Goal: Use online tool/utility: Utilize a website feature to perform a specific function

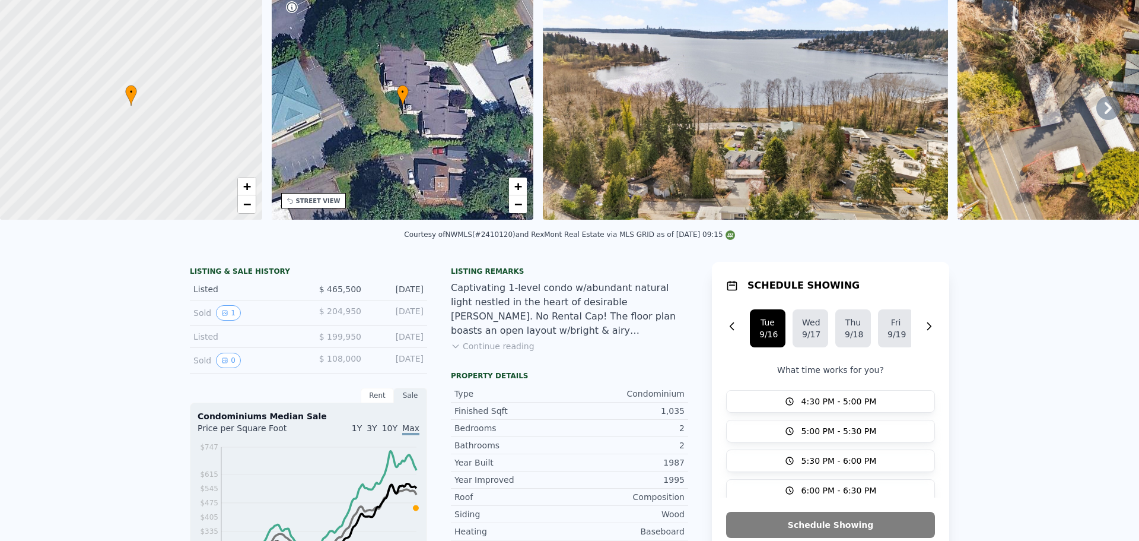
scroll to position [4, 0]
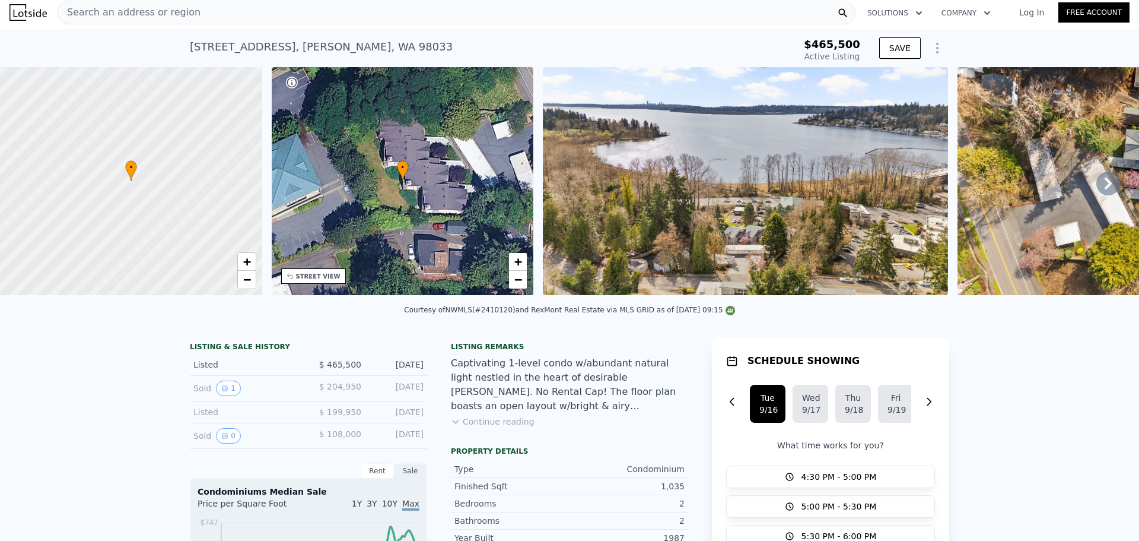
click at [149, 15] on span "Search an address or region" at bounding box center [129, 12] width 143 height 14
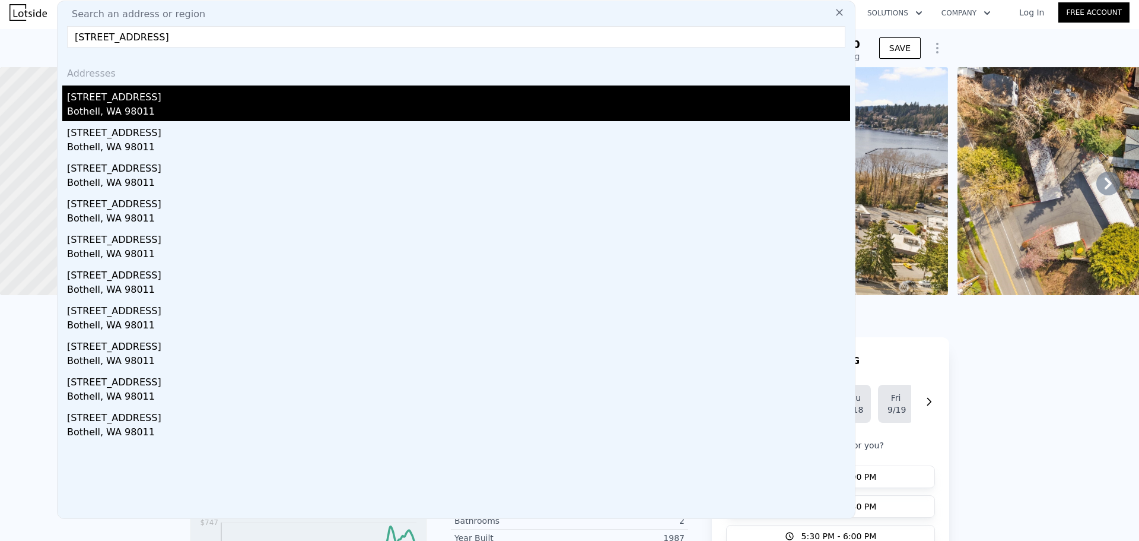
type input "9218 Ne 184th Pl, Bothell, WA 98011"
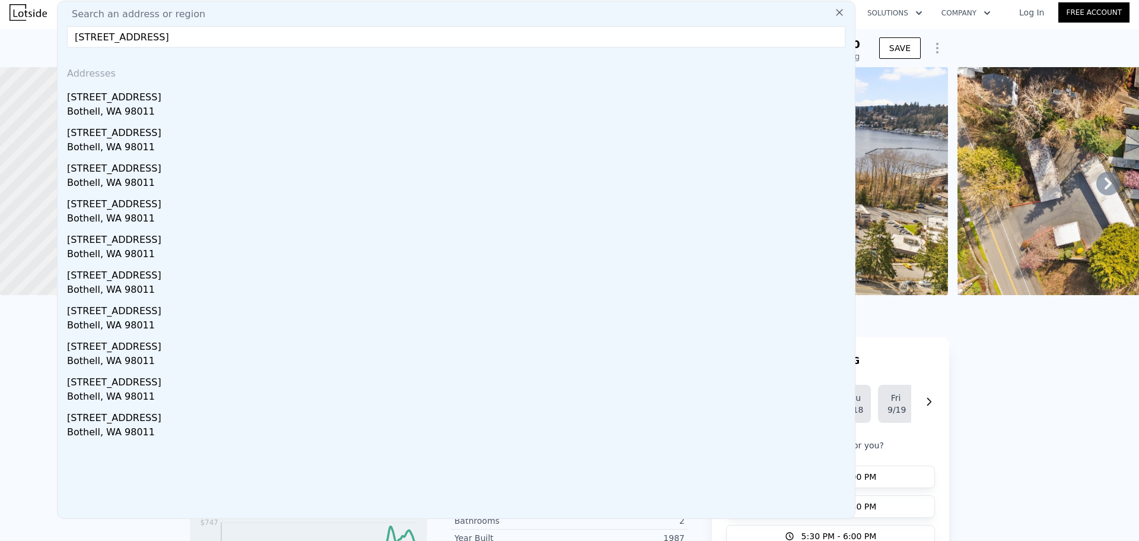
drag, startPoint x: 164, startPoint y: 97, endPoint x: 373, endPoint y: 52, distance: 213.6
click at [164, 97] on div "[STREET_ADDRESS]" at bounding box center [458, 94] width 783 height 19
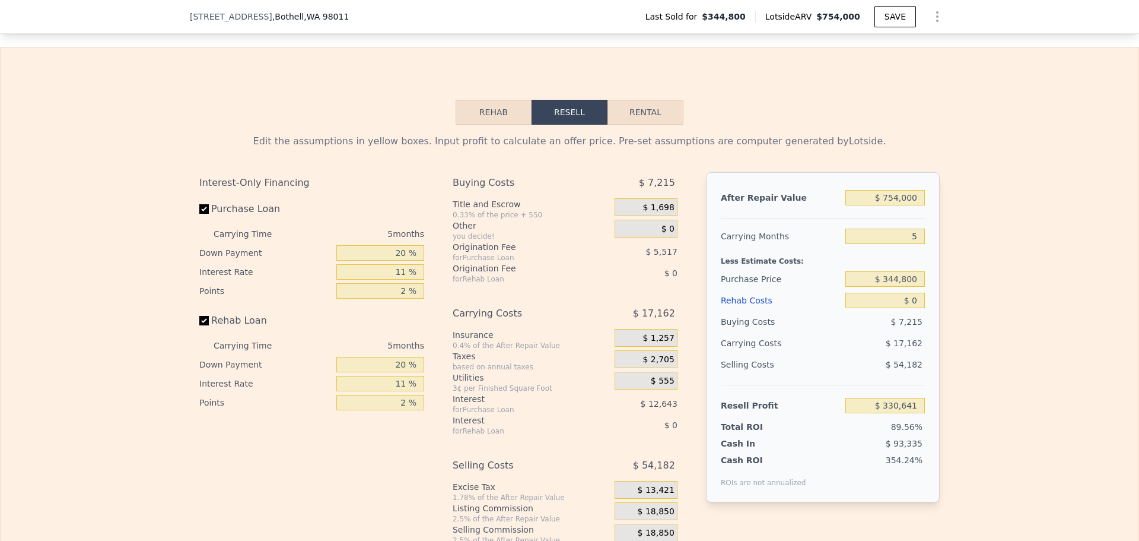
scroll to position [1721, 0]
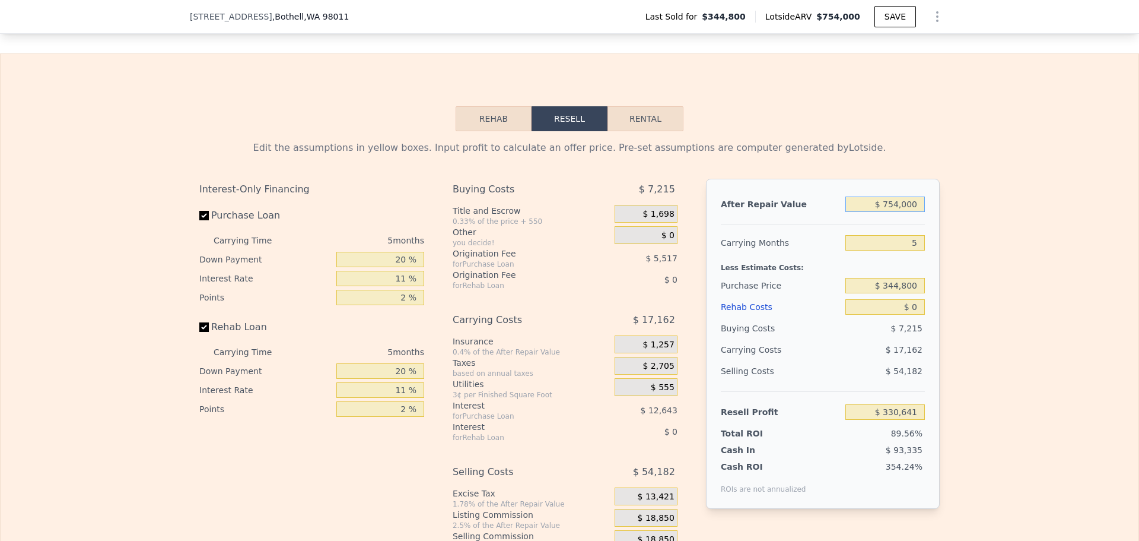
click at [906, 211] on input "$ 754,000" at bounding box center [886, 203] width 80 height 15
type input "$ 850,000"
type input "$ 419,652"
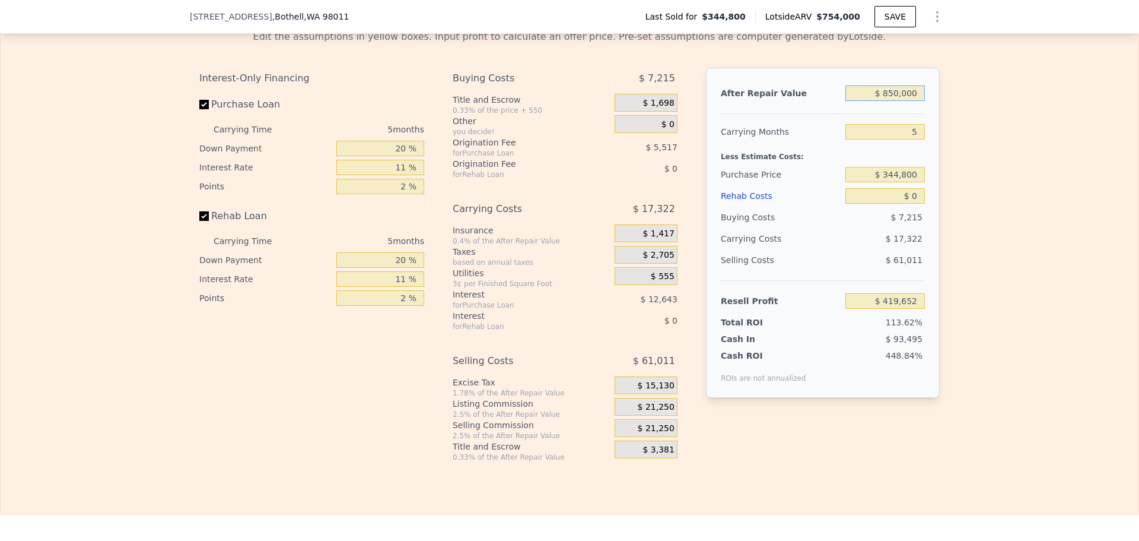
scroll to position [1840, 0]
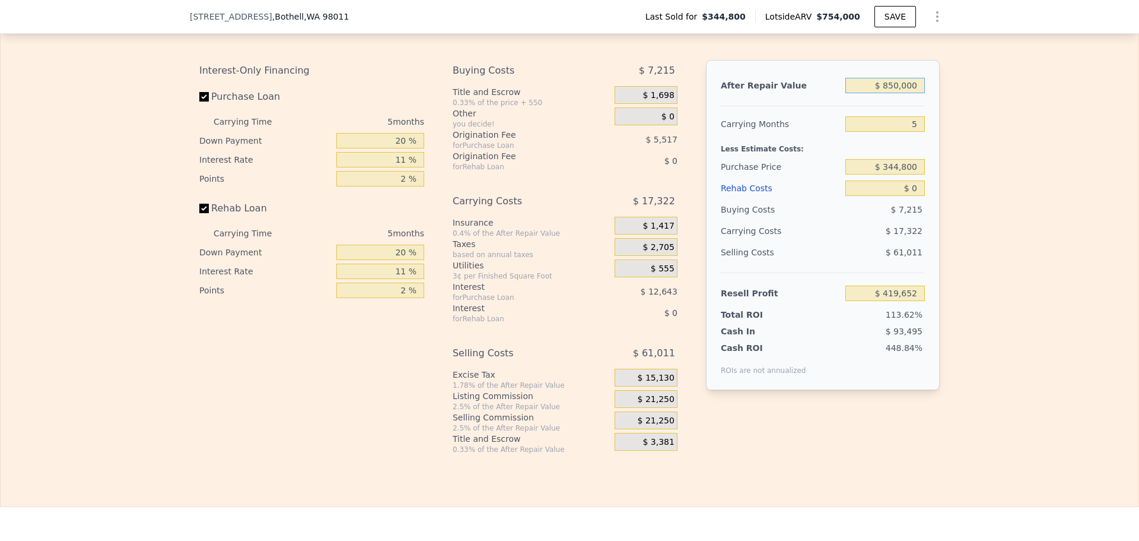
type input "$ 850,000"
click at [903, 174] on input "$ 344,800" at bounding box center [886, 166] width 80 height 15
type input "$ 700,000"
click at [918, 196] on input "$ 0" at bounding box center [886, 187] width 80 height 15
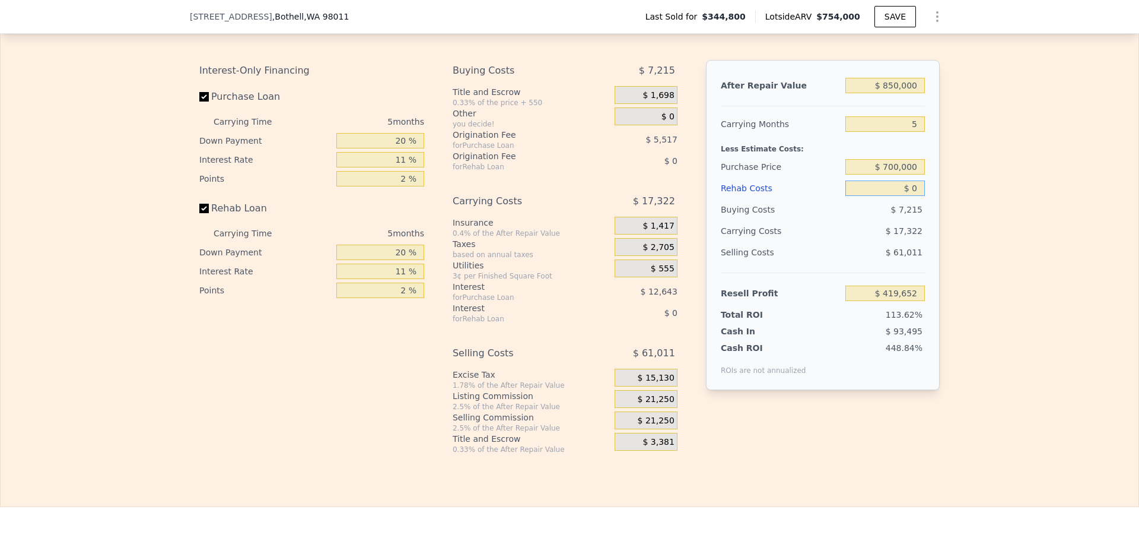
type input "$ 44,566"
type input "$ 30,000"
type input "$ 12,986"
type input "$ 30,000"
click at [985, 189] on div "Edit the assumptions in yellow boxes. Input profit to calculate an offer price.…" at bounding box center [570, 233] width 1138 height 442
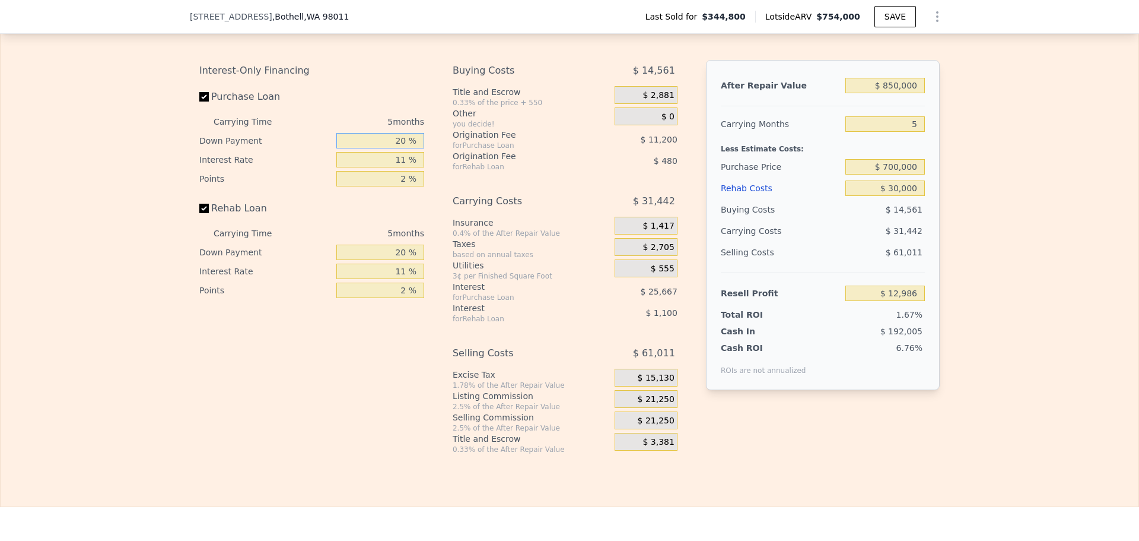
click at [396, 148] on input "20 %" at bounding box center [380, 140] width 88 height 15
type input "10 %"
type input "1 %"
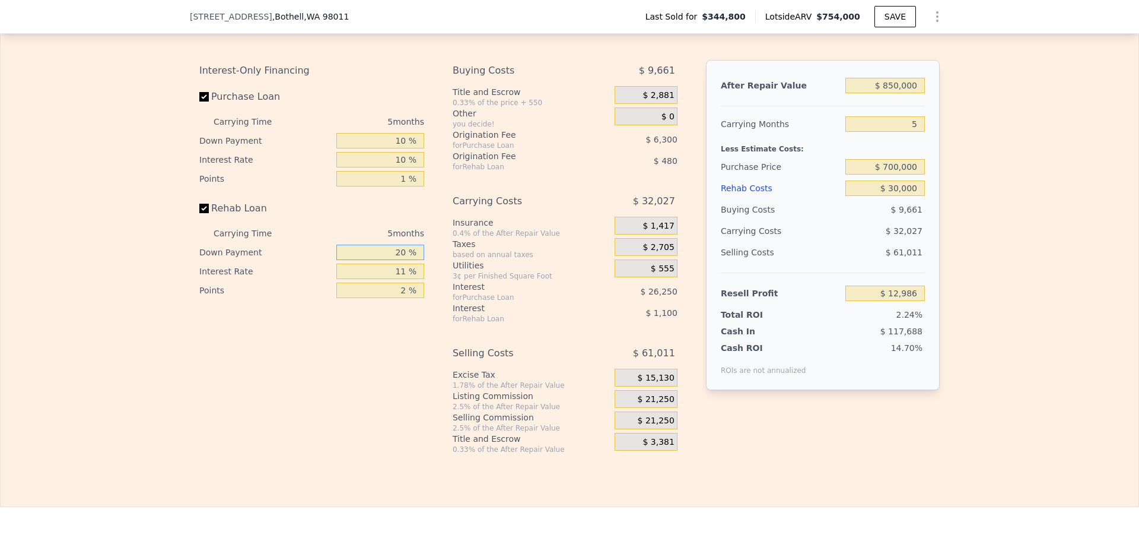
type input "$ 17,301"
type input "10 %"
type input "1 %"
type input "$ 17,486"
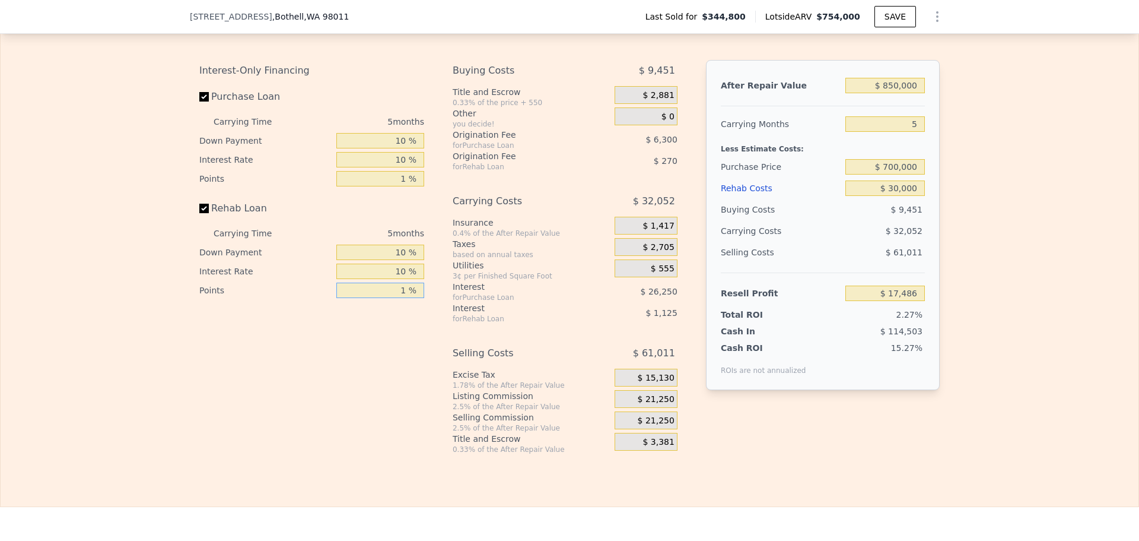
type input "1 %"
click at [655, 405] on span "$ 21,250" at bounding box center [656, 399] width 37 height 11
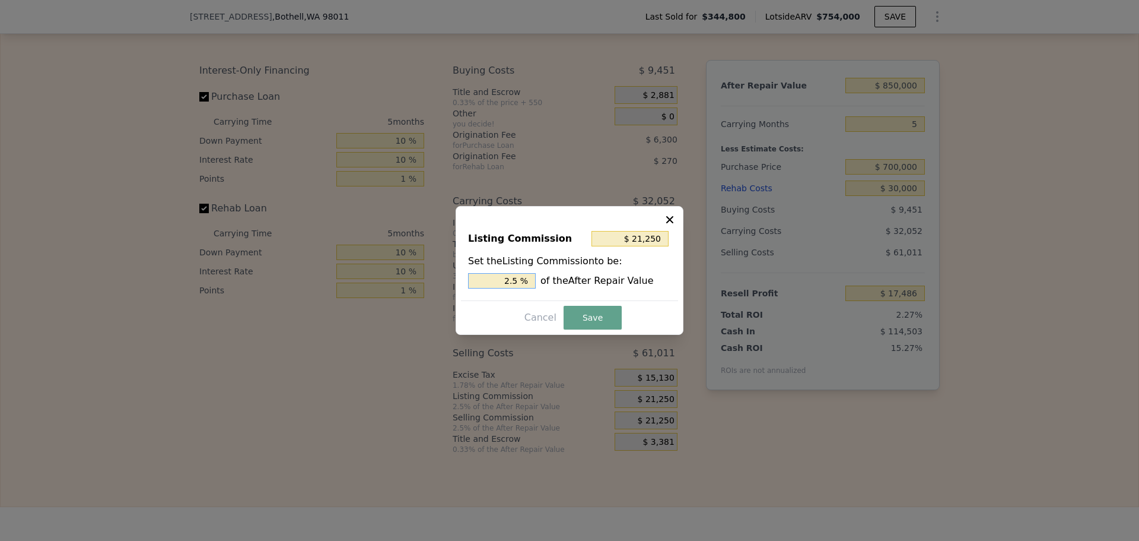
drag, startPoint x: 512, startPoint y: 281, endPoint x: 522, endPoint y: 281, distance: 10.1
click at [520, 281] on input "2.5 %" at bounding box center [502, 280] width 68 height 15
type input "$ 17,000"
type input "2 %"
click at [596, 320] on button "Save" at bounding box center [593, 318] width 58 height 24
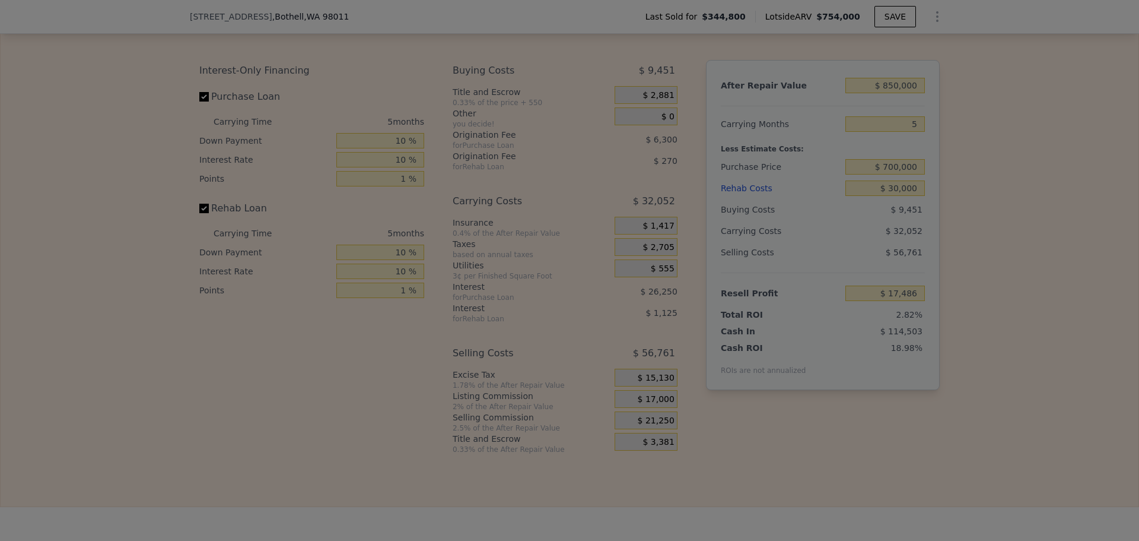
type input "$ 21,736"
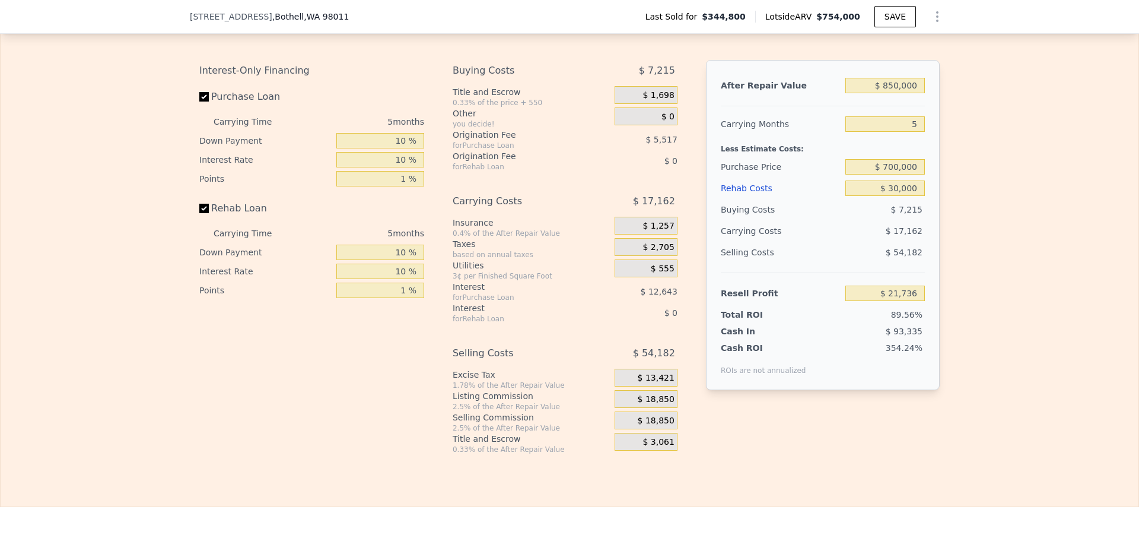
type input "$ 754,000"
type input "$ 0"
type input "$ 330,641"
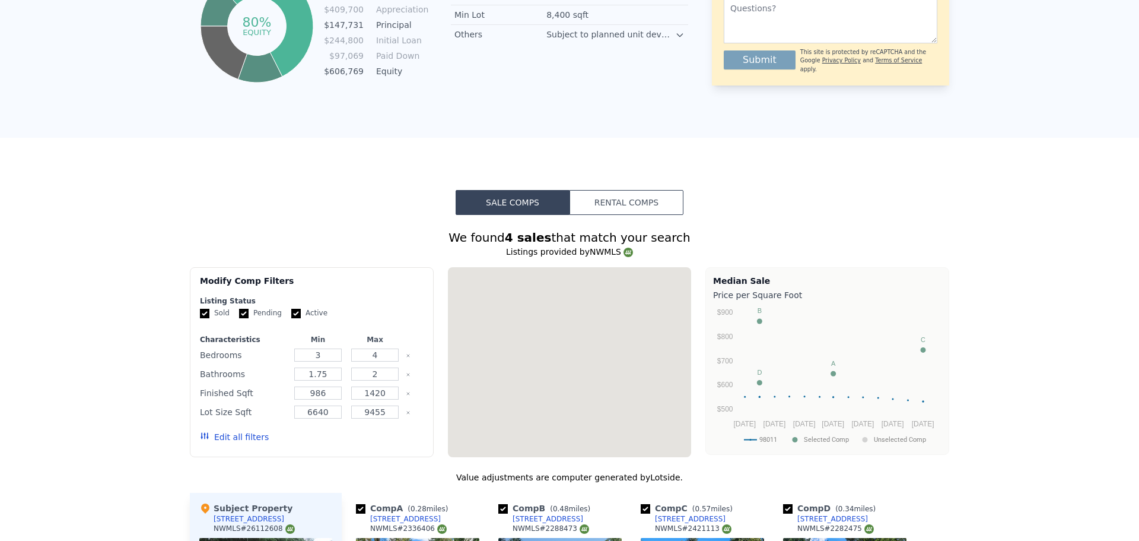
scroll to position [0, 0]
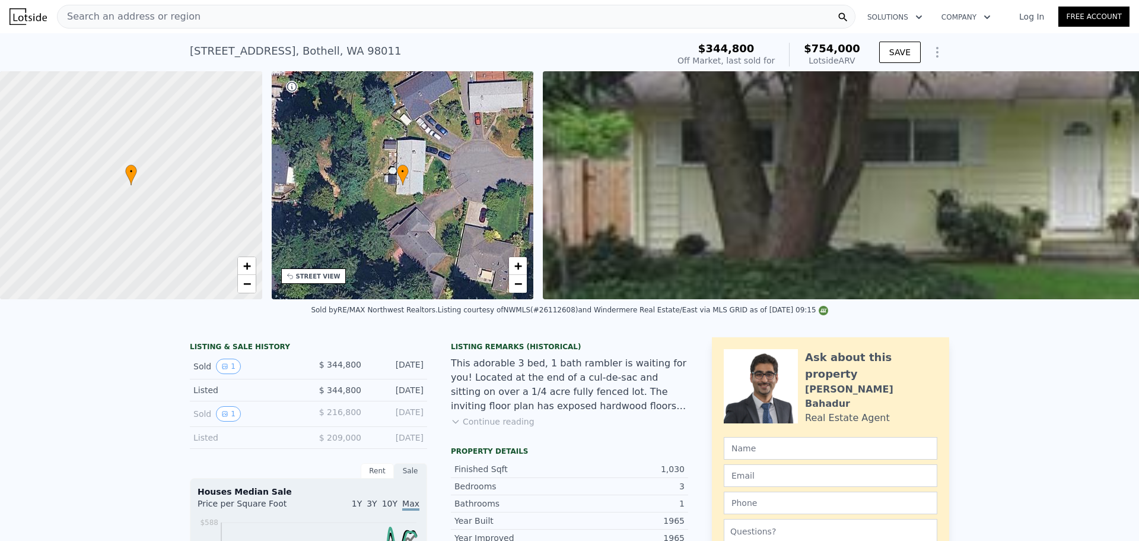
click at [136, 9] on div "Search an address or region" at bounding box center [129, 16] width 143 height 23
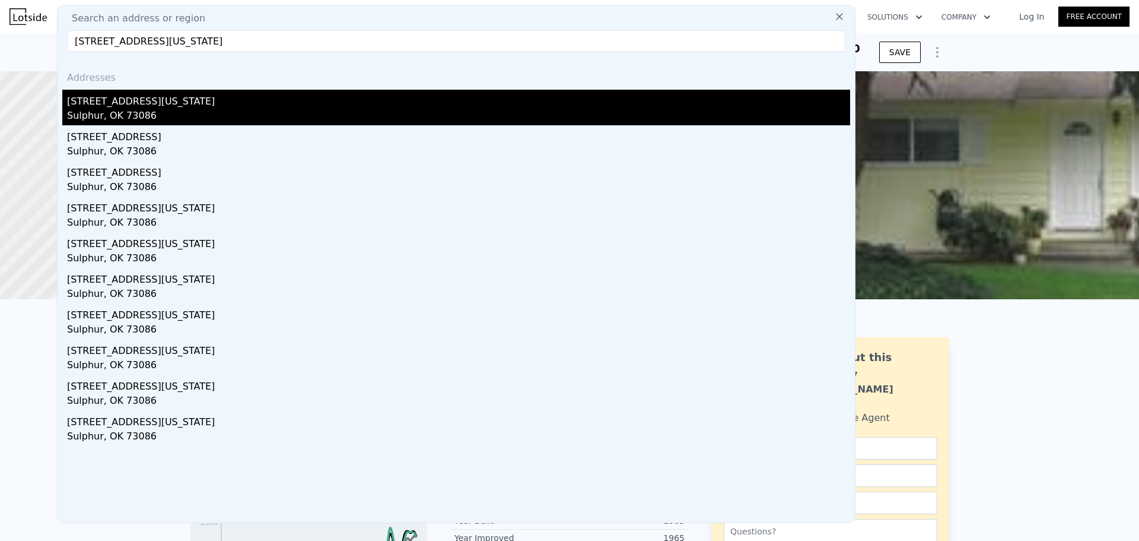
type input "616 W Oklahoma Ave Sulphur, OK 73086"
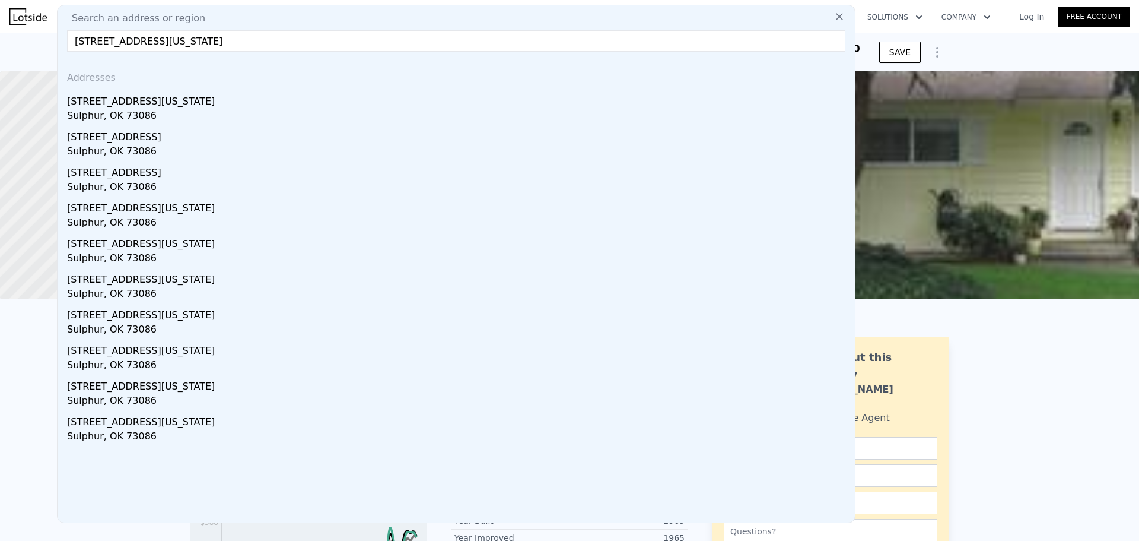
click at [152, 98] on div "616 W Oklahoma Ave" at bounding box center [458, 99] width 783 height 19
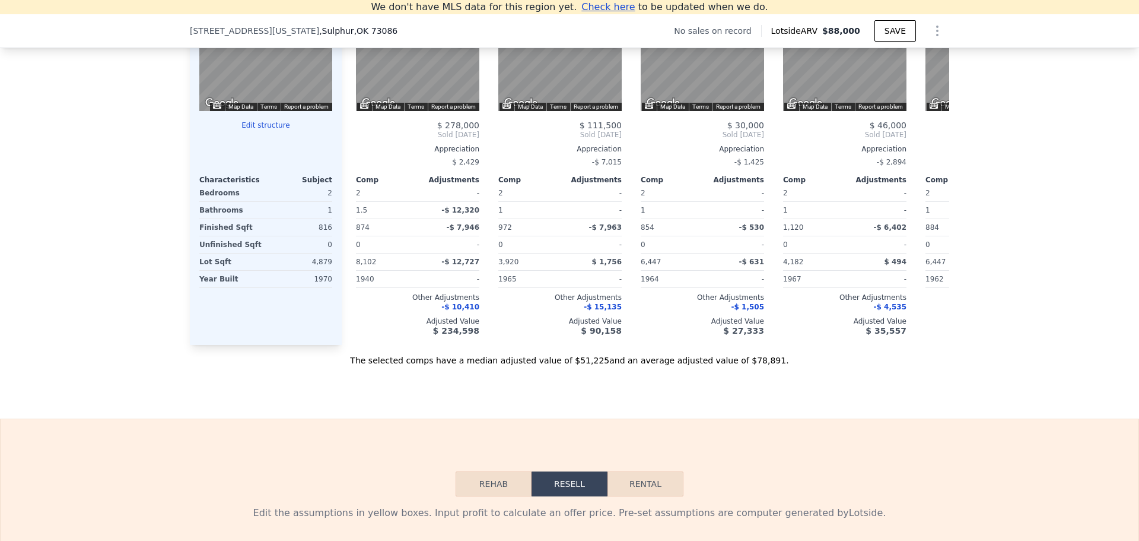
scroll to position [1589, 0]
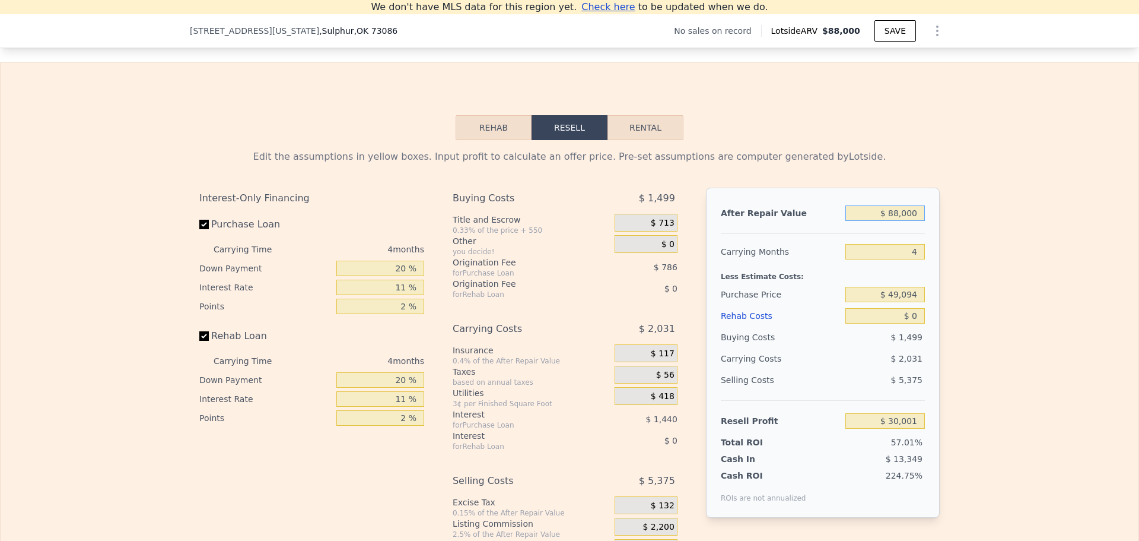
click at [893, 221] on input "$ 88,000" at bounding box center [886, 212] width 80 height 15
click at [897, 221] on input "$ 88,000" at bounding box center [886, 212] width 80 height 15
click at [896, 221] on input "$ 88,000" at bounding box center [886, 212] width 80 height 15
click at [898, 221] on input "$ 88,000" at bounding box center [886, 212] width 80 height 15
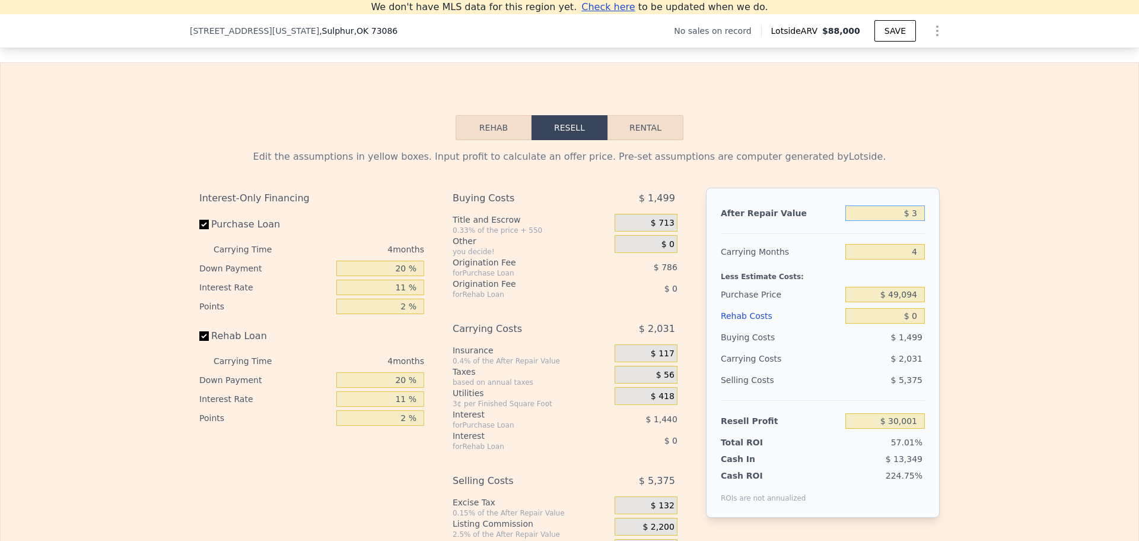
type input "$ 31"
type input "-$ 53,028"
type input "$ 310"
type input "-$ 52,764"
type input "$ 3,100"
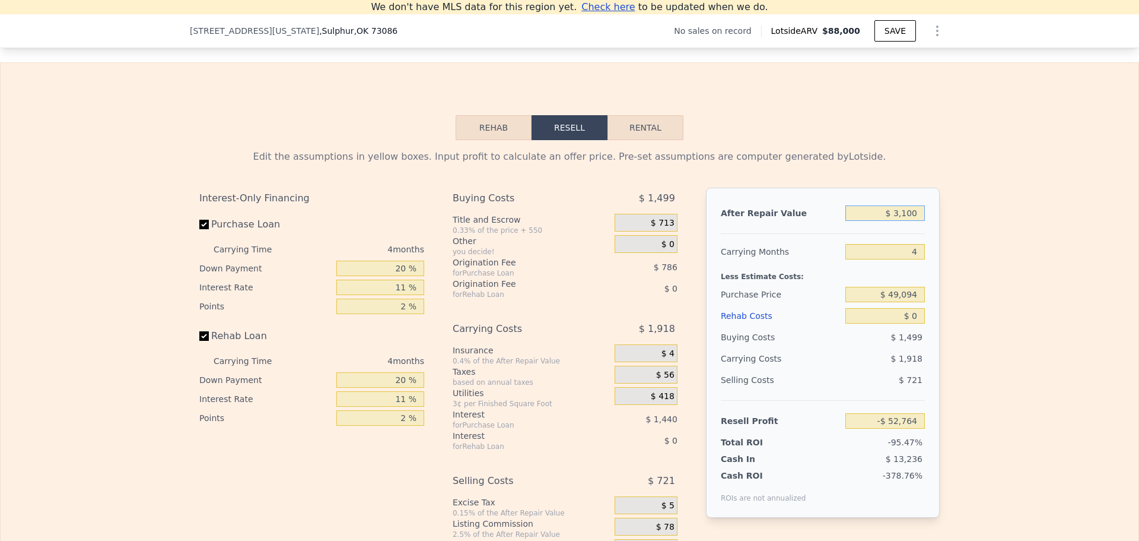
type input "-$ 50,132"
type input "$ 310,000"
type input "$ 239,533"
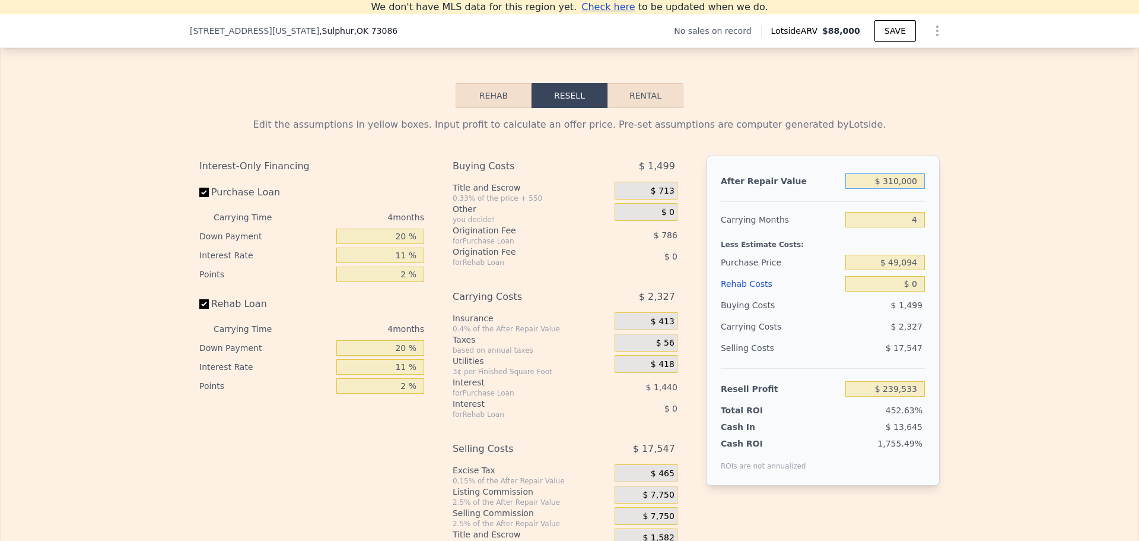
scroll to position [1648, 0]
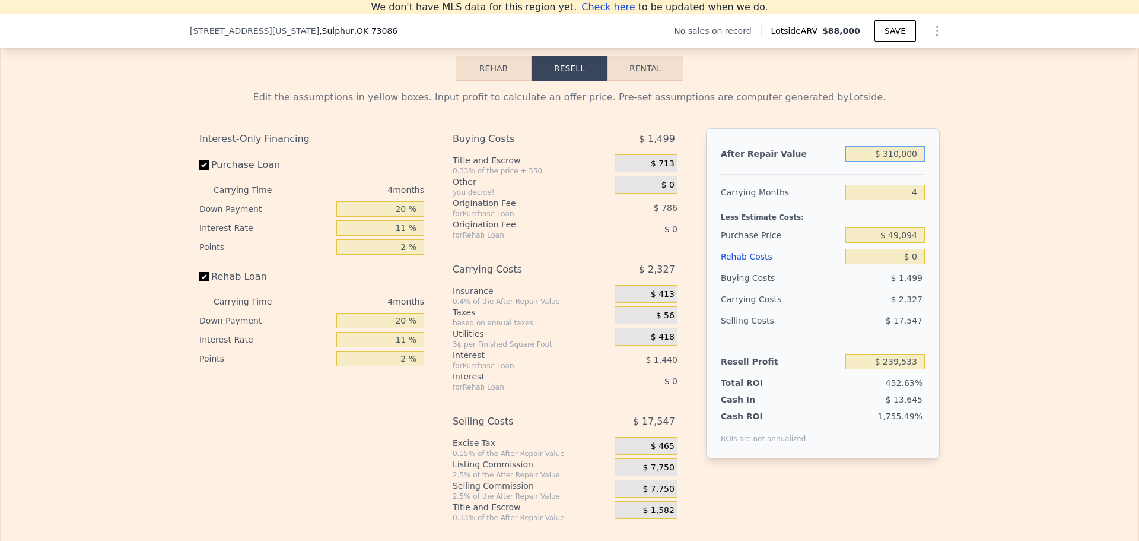
type input "$ 310,000"
click at [908, 243] on input "$ 49,094" at bounding box center [886, 234] width 80 height 15
type input "$ 250,000"
click at [973, 242] on div "Edit the assumptions in yellow boxes. Input profit to calculate an offer price.…" at bounding box center [570, 302] width 1138 height 442
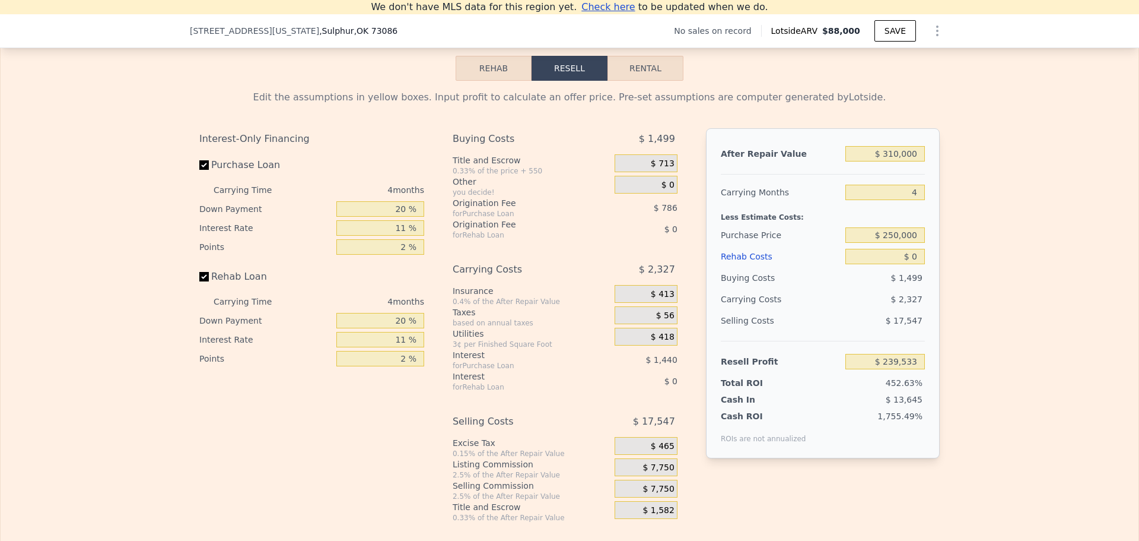
type input "$ 28,851"
click at [398, 217] on input "20 %" at bounding box center [380, 208] width 88 height 15
type input "10 %"
type input "$ 27,431"
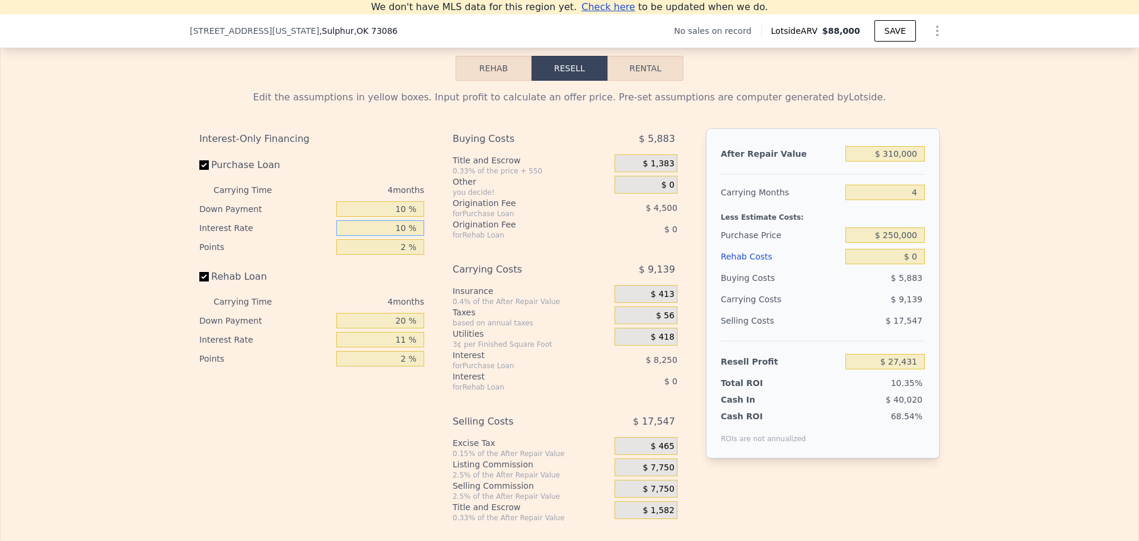
type input "10 %"
type input "$ 28,183"
type input "1 %"
type input "$ 30,433"
type input "1 %"
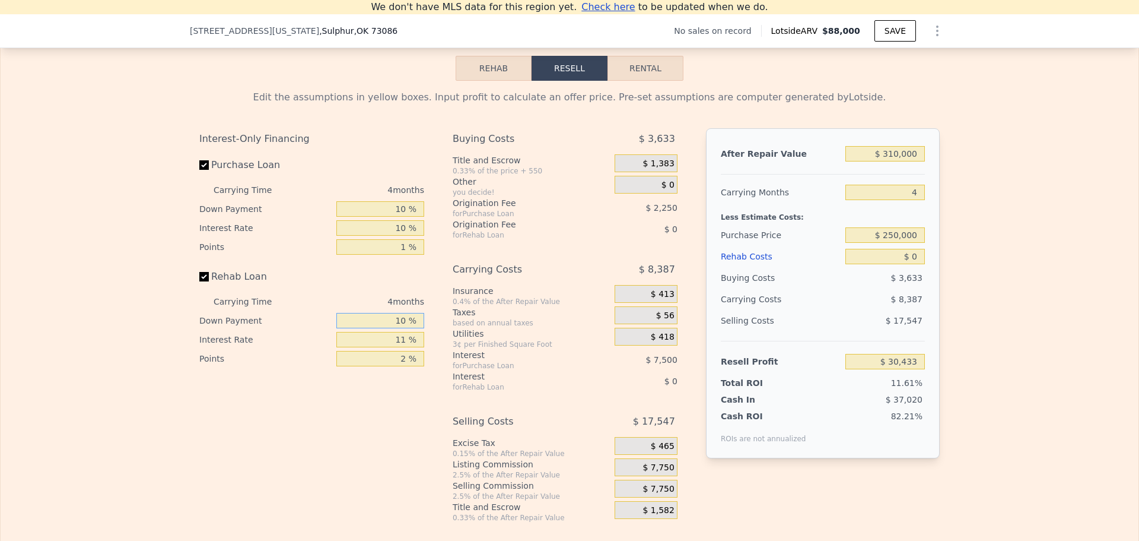
type input "10 %"
type input "1 %"
click at [657, 473] on span "$ 7,750" at bounding box center [658, 467] width 31 height 11
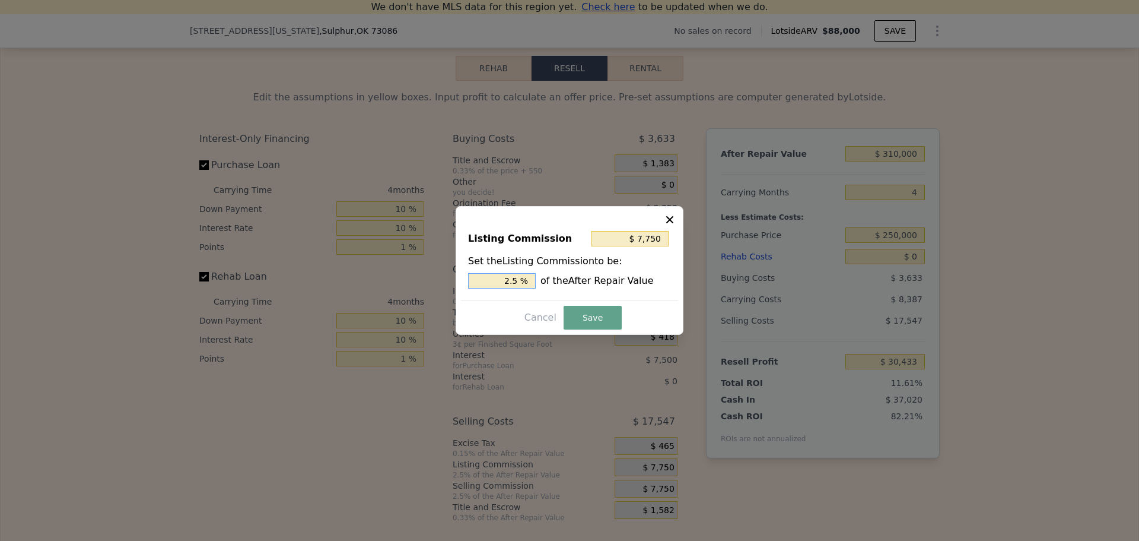
drag, startPoint x: 512, startPoint y: 279, endPoint x: 521, endPoint y: 280, distance: 8.9
click at [521, 280] on input "2.5 %" at bounding box center [502, 280] width 68 height 15
type input "$ 6,200"
type input "2 %"
click at [578, 320] on button "Save" at bounding box center [593, 318] width 58 height 24
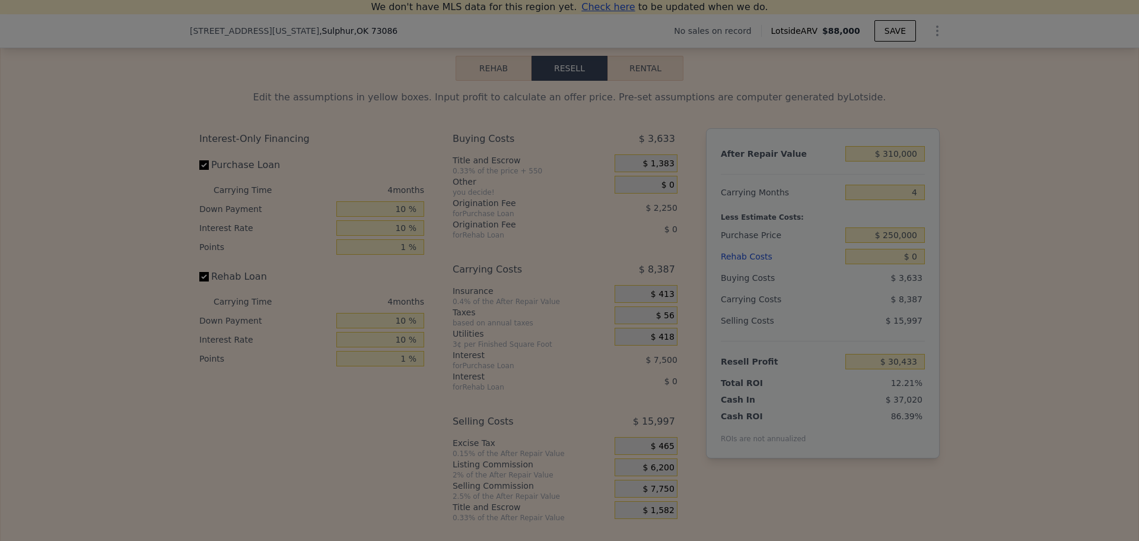
type input "$ 31,983"
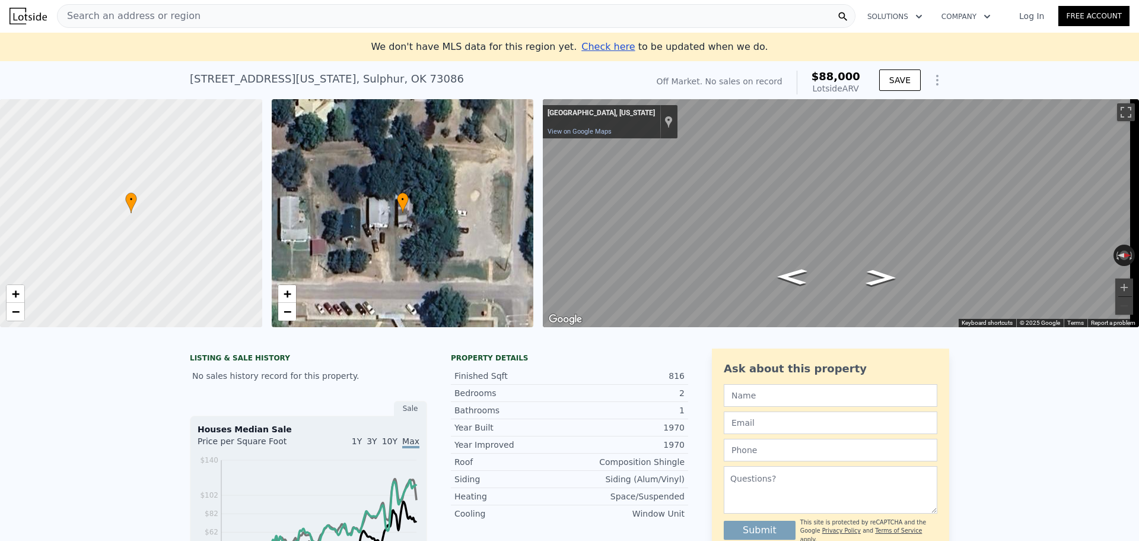
scroll to position [0, 0]
click at [124, 15] on span "Search an address or region" at bounding box center [129, 16] width 143 height 14
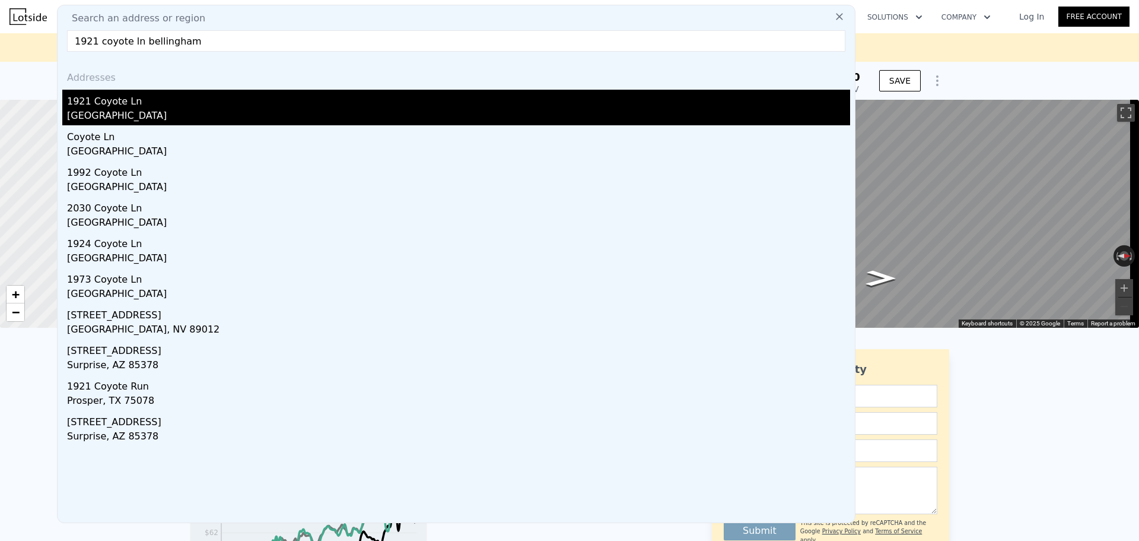
type input "1921 coyote ln bellingham"
drag, startPoint x: 104, startPoint y: 112, endPoint x: 129, endPoint y: 93, distance: 31.3
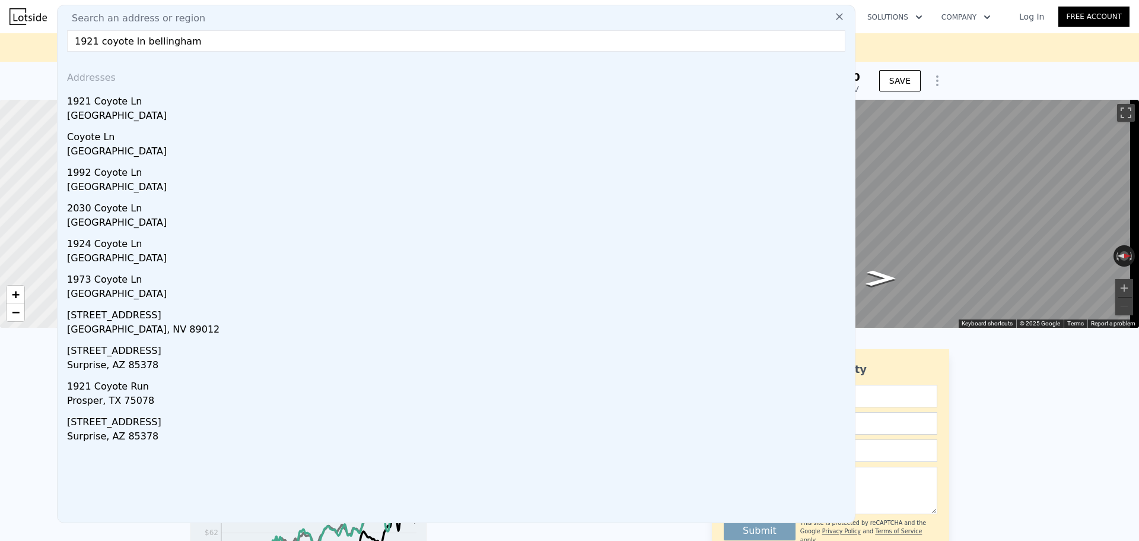
click at [104, 112] on div "Whatcom County, WA 98226" at bounding box center [458, 117] width 783 height 17
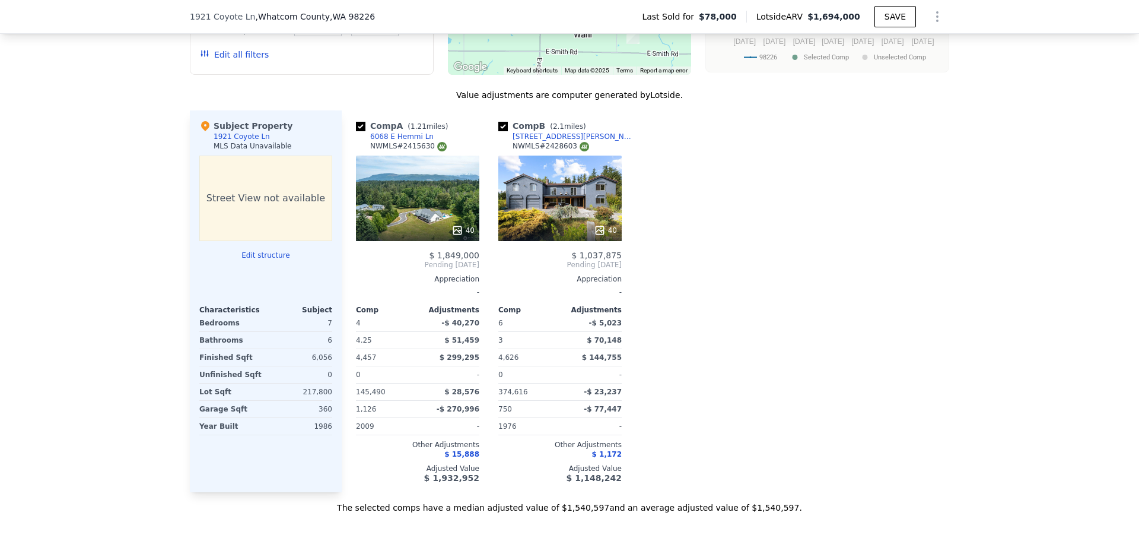
scroll to position [945, 0]
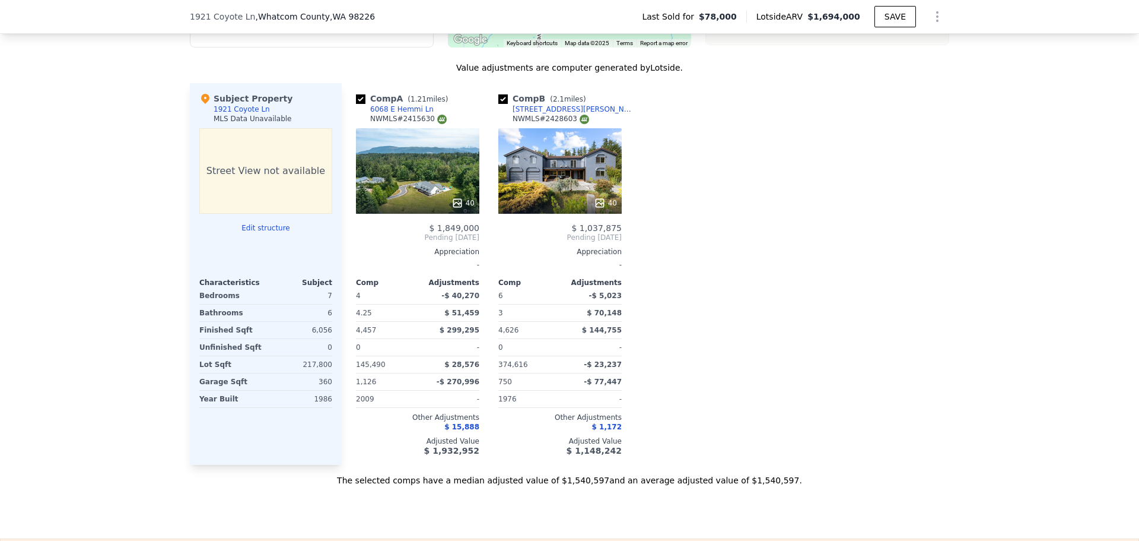
click at [452, 208] on icon at bounding box center [458, 203] width 12 height 12
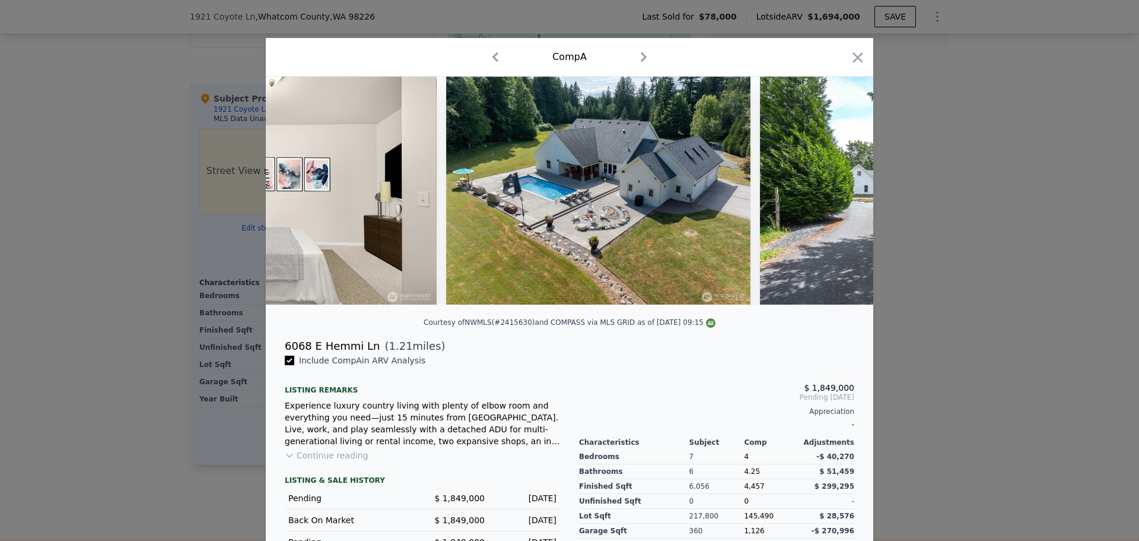
scroll to position [0, 13238]
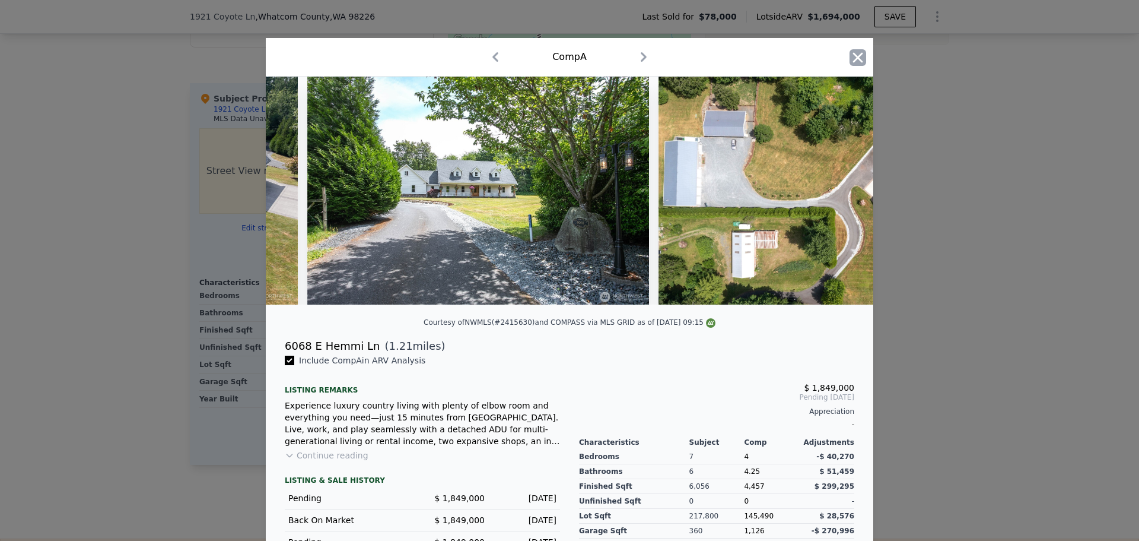
click at [850, 58] on icon "button" at bounding box center [858, 57] width 17 height 17
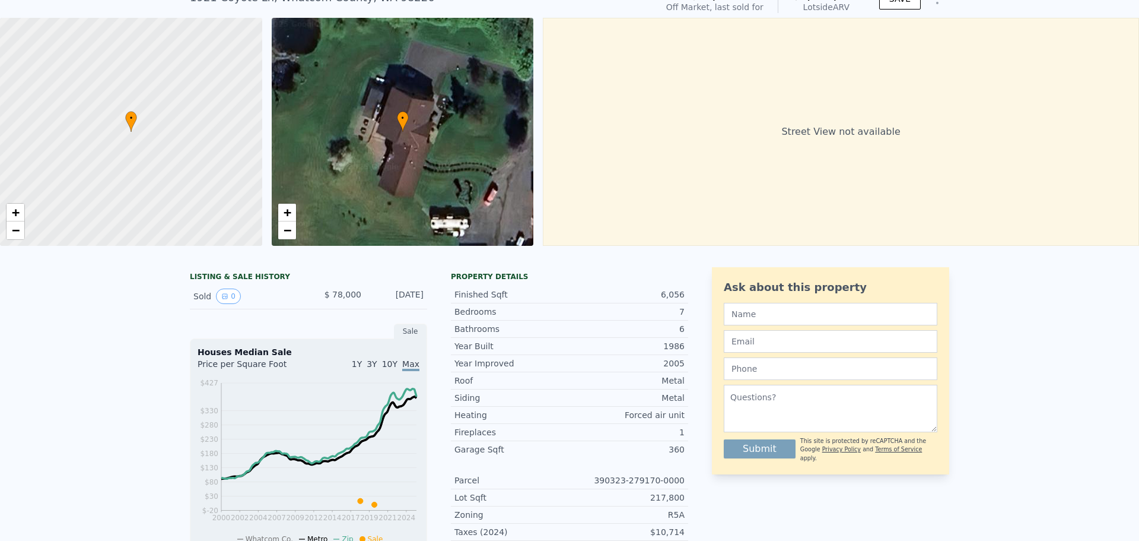
scroll to position [4, 0]
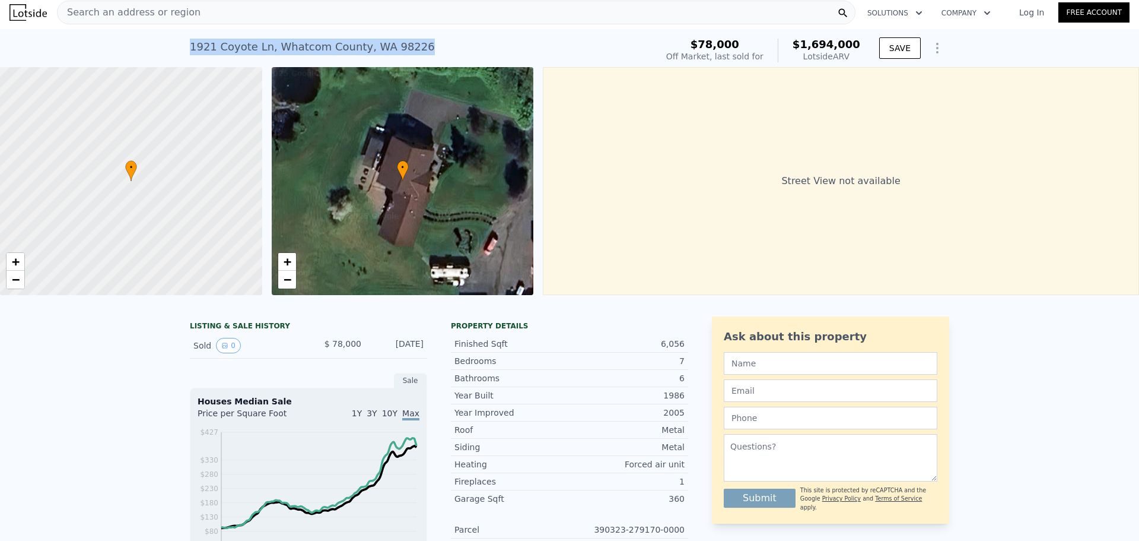
drag, startPoint x: 405, startPoint y: 48, endPoint x: 186, endPoint y: 46, distance: 219.6
click at [190, 46] on div "1921 Coyote Ln , Whatcom County , WA 98226 Sold Apr 2018 for $78k (~ARV $1.694m…" at bounding box center [421, 50] width 462 height 33
copy div "1921 Coyote Ln , Whatcom County , WA 98226"
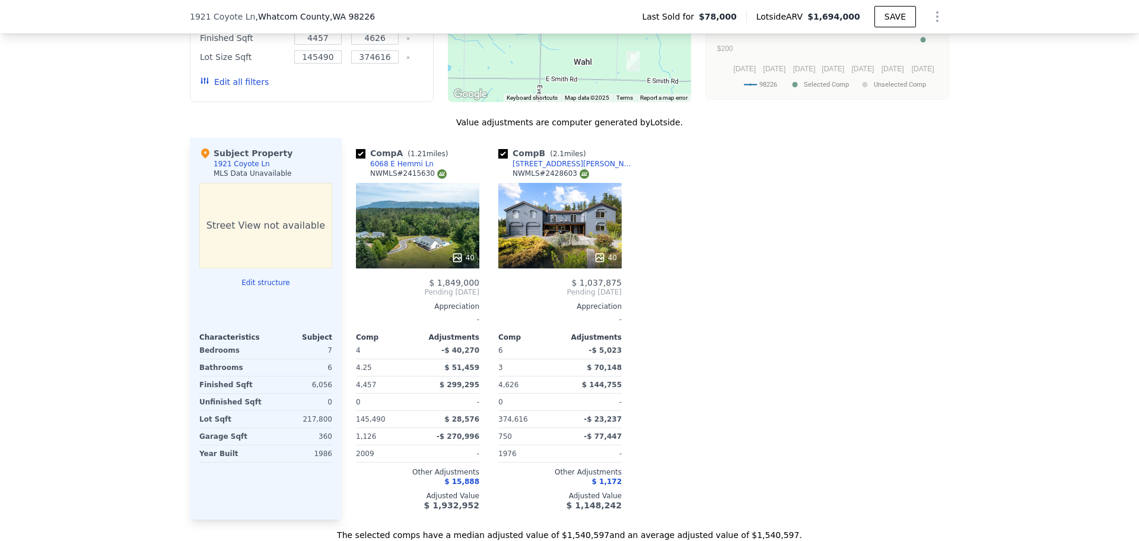
scroll to position [890, 0]
click at [396, 169] on div "6068 E Hemmi Ln" at bounding box center [401, 164] width 63 height 9
click at [537, 169] on div "2584 E Smith Rd" at bounding box center [574, 164] width 123 height 9
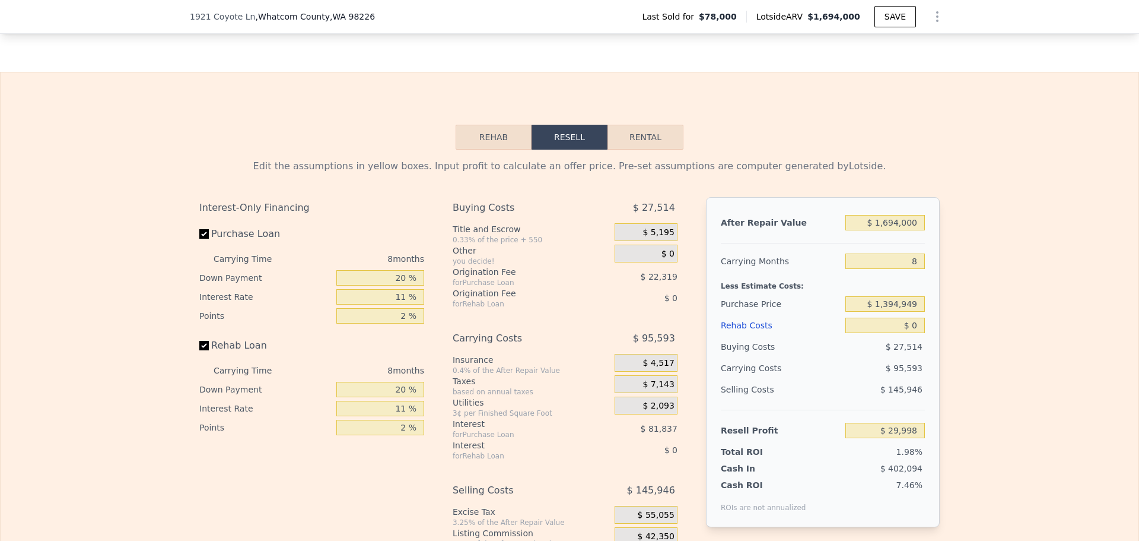
scroll to position [1424, 0]
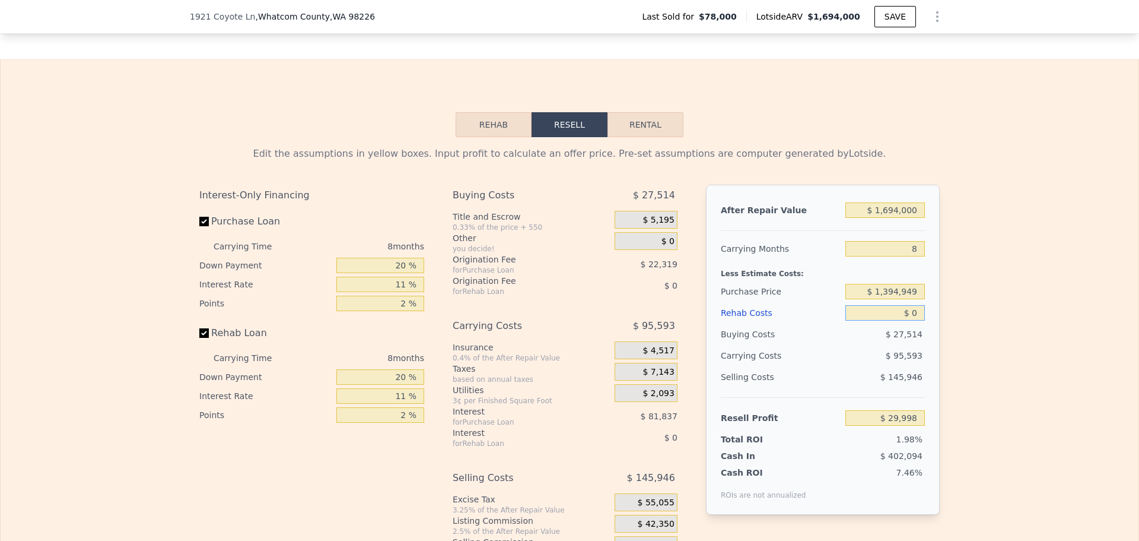
drag, startPoint x: 913, startPoint y: 319, endPoint x: 922, endPoint y: 316, distance: 9.6
click at [913, 319] on input "$ 0" at bounding box center [886, 312] width 80 height 15
type input "$ 2"
type input "$ 29,996"
type input "$ 200"
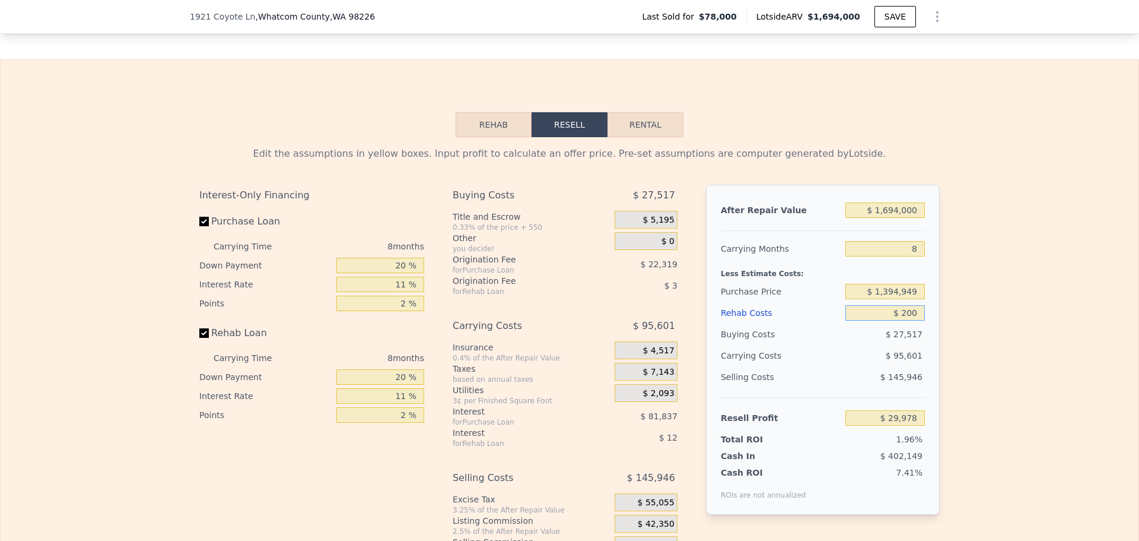
type input "$ 29,787"
type input "$ 2,000"
type input "$ 27,846"
type input "$ 20,000"
type input "$ 8,502"
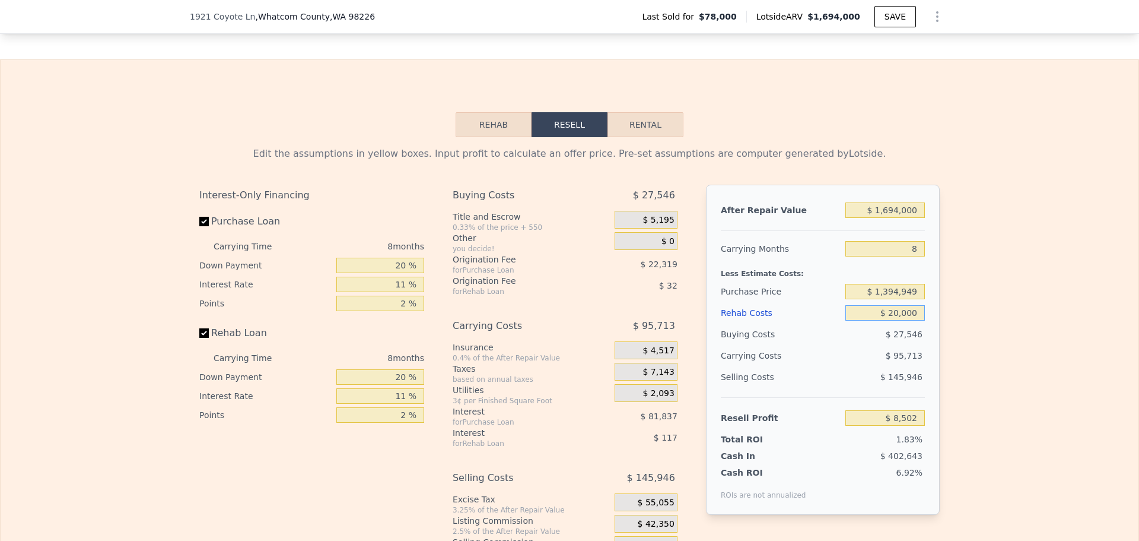
type input "$ 200,000"
type input "-$ 184,938"
type input "$ 200,000"
click at [980, 277] on div "Edit the assumptions in yellow boxes. Input profit to calculate an offer price.…" at bounding box center [570, 358] width 1138 height 442
click at [399, 271] on input "20 %" at bounding box center [380, 265] width 88 height 15
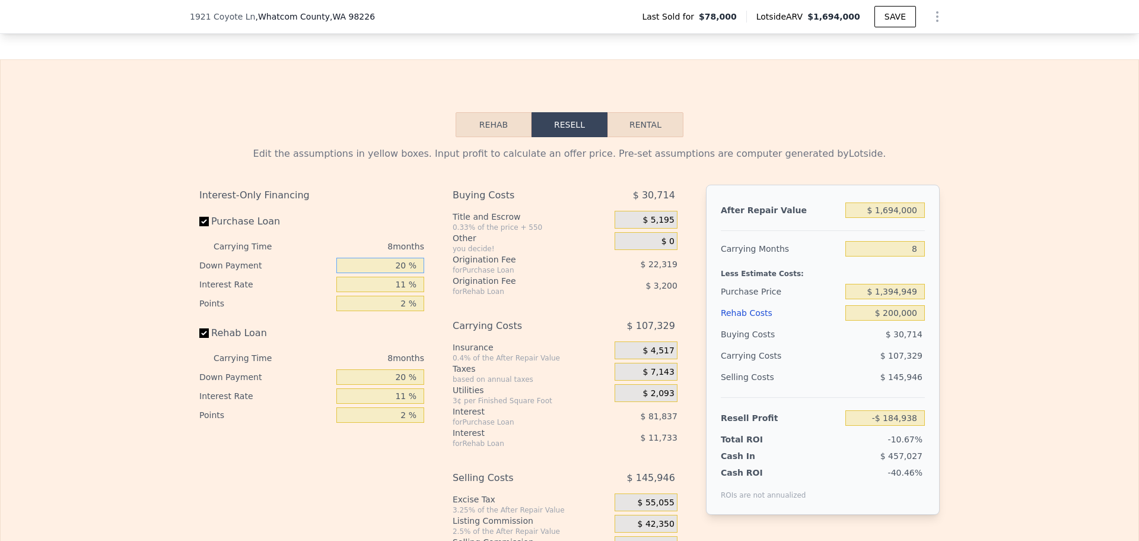
click at [399, 271] on input "20 %" at bounding box center [380, 265] width 88 height 15
type input "10 %"
type input "-$ 197,952"
type input "10 %"
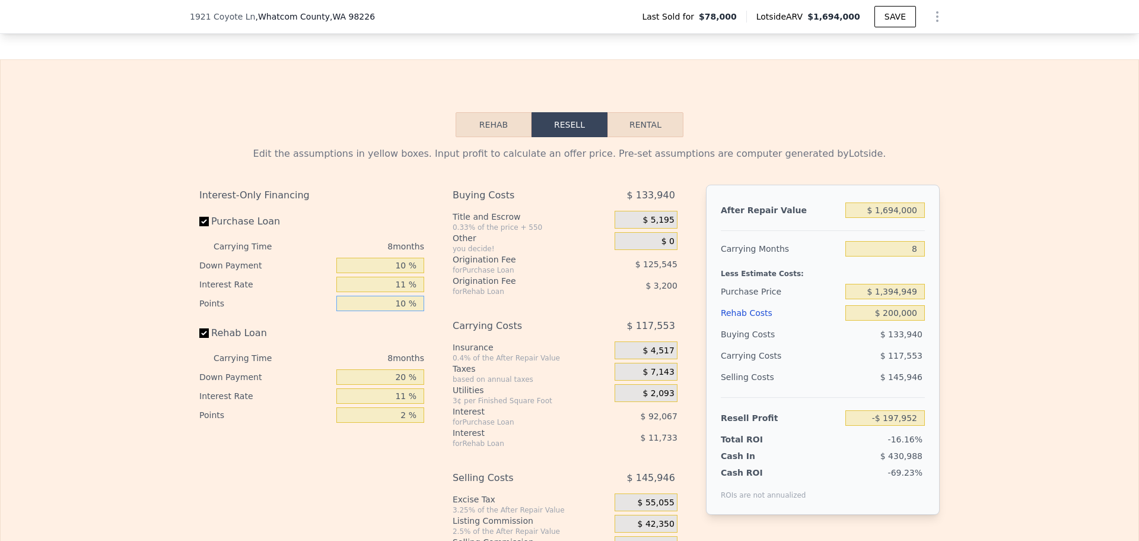
type input "-$ 298,388"
type input "10 %"
type input "-$ 297,316"
type input "10 %"
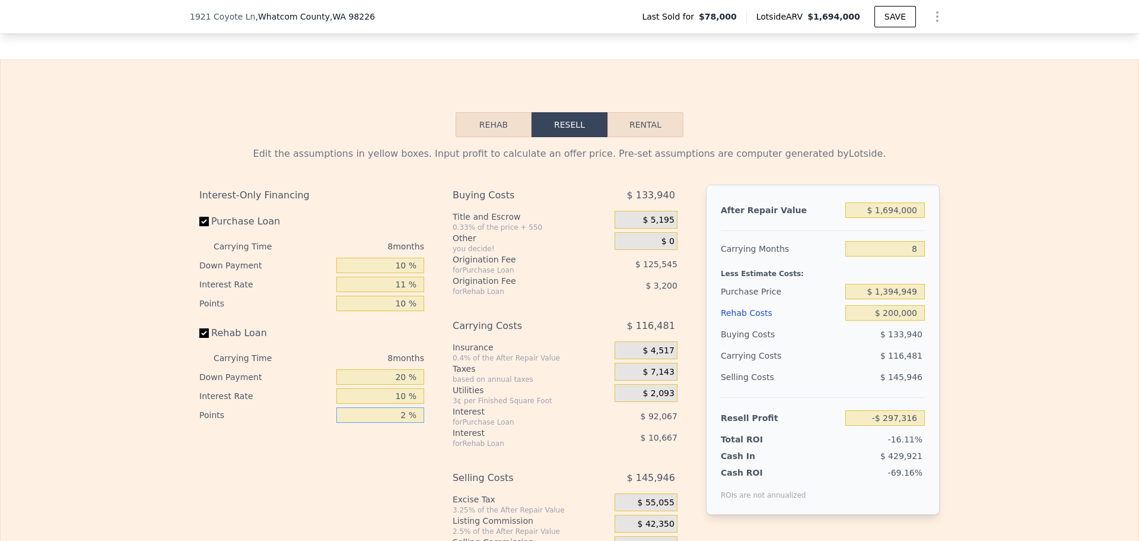
type input "1 %"
type input "-$ 295,716"
type input "1 %"
drag, startPoint x: 398, startPoint y: 386, endPoint x: 392, endPoint y: 385, distance: 6.1
click at [392, 385] on input "20 %" at bounding box center [380, 376] width 88 height 15
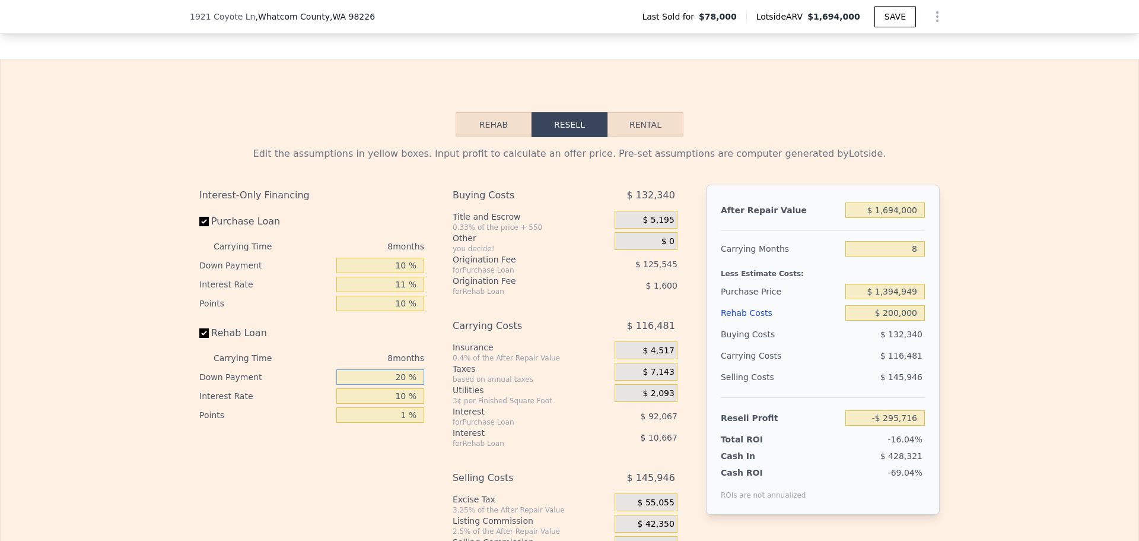
type input "10 %"
type input "-$ 297,252"
type input "10 %"
click at [973, 328] on div "Edit the assumptions in yellow boxes. Input profit to calculate an offer price.…" at bounding box center [570, 358] width 1138 height 442
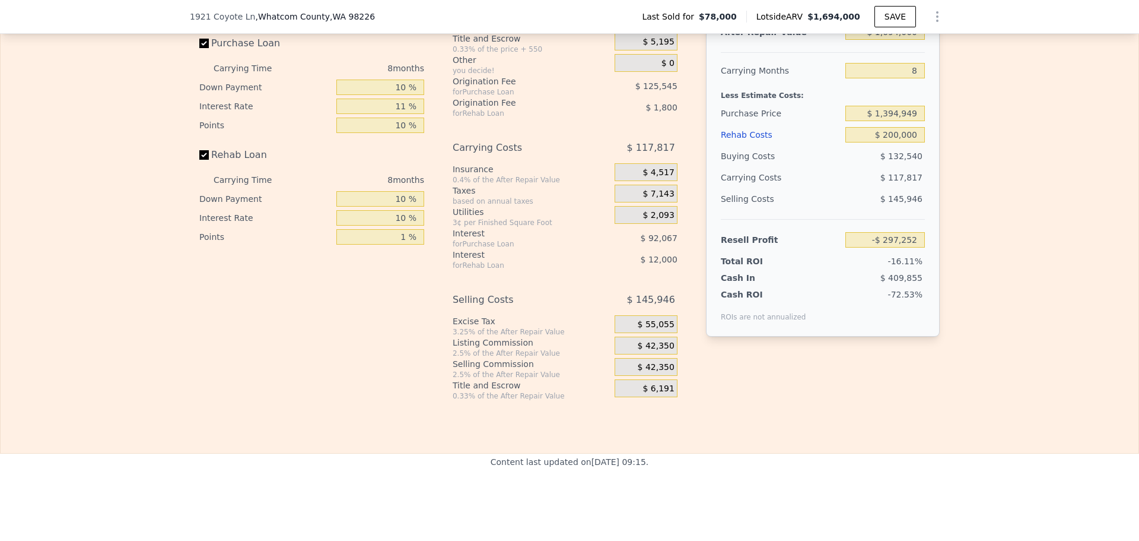
click at [659, 350] on span "$ 42,350" at bounding box center [656, 346] width 37 height 11
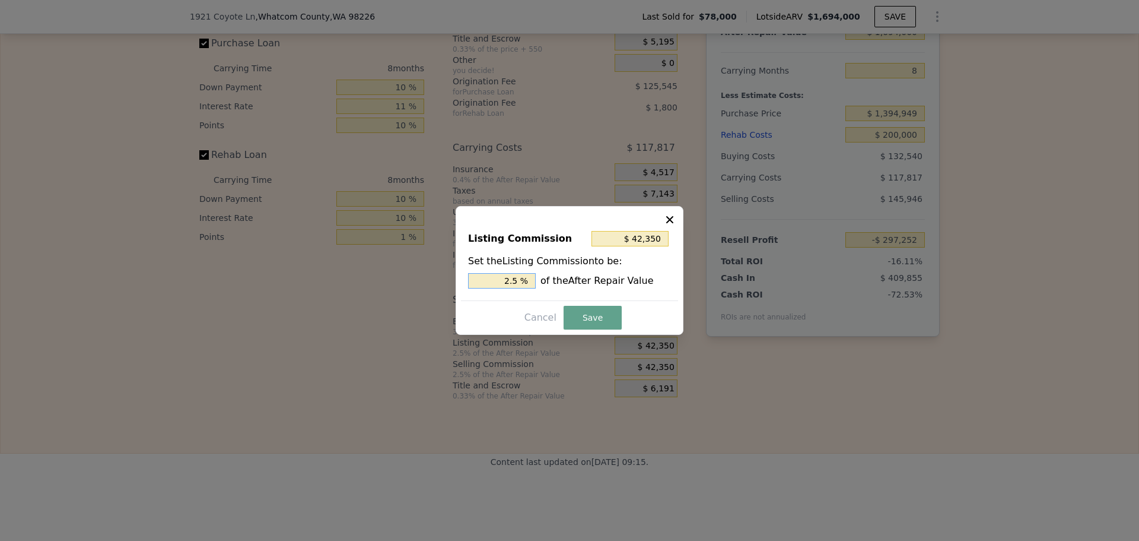
drag, startPoint x: 513, startPoint y: 281, endPoint x: 524, endPoint y: 277, distance: 11.5
click at [523, 277] on input "2.5 %" at bounding box center [502, 280] width 68 height 15
type input "$ 33,880"
type input "2 %"
click at [594, 322] on button "Save" at bounding box center [593, 318] width 58 height 24
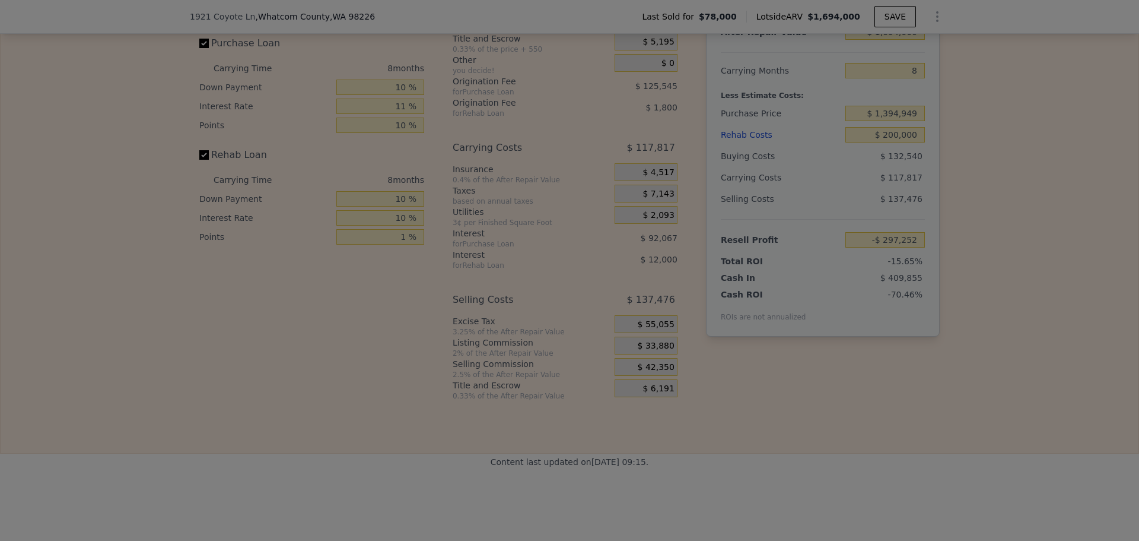
type input "-$ 288,782"
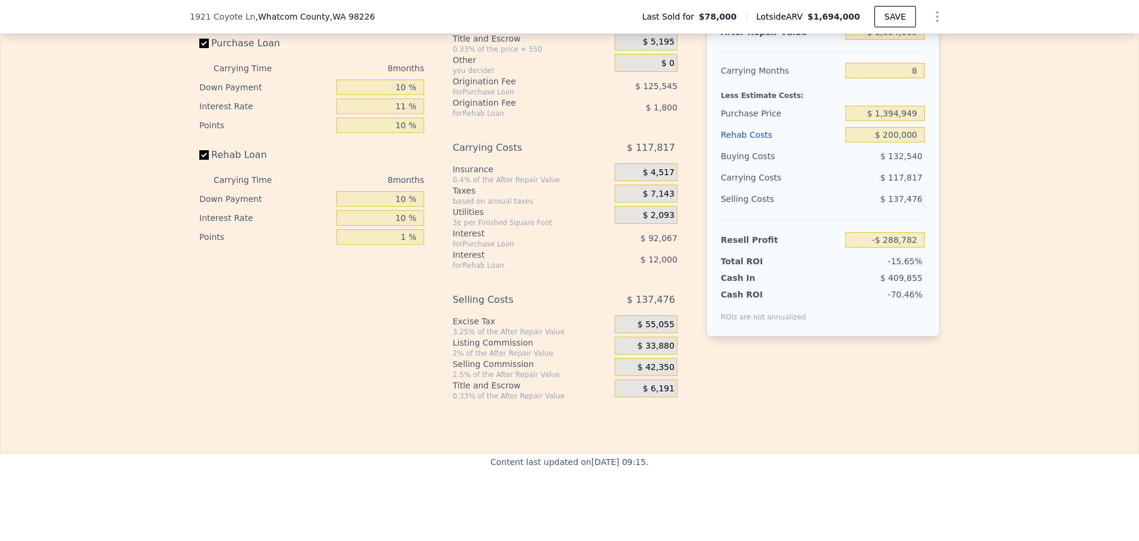
click at [1057, 253] on div "Edit the assumptions in yellow boxes. Input profit to calculate an offer price.…" at bounding box center [570, 180] width 1138 height 442
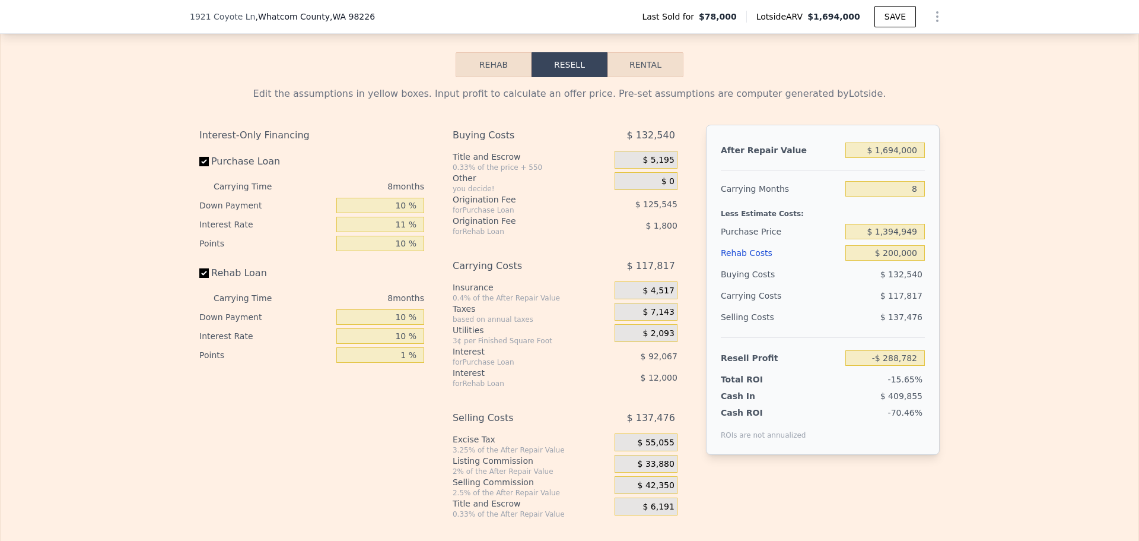
scroll to position [1484, 0]
drag, startPoint x: 884, startPoint y: 239, endPoint x: 923, endPoint y: 237, distance: 38.6
click at [920, 237] on input "$ 1,394,949" at bounding box center [886, 231] width 80 height 15
type input "$ 1,000,000"
click at [1027, 237] on div "Edit the assumptions in yellow boxes. Input profit to calculate an offer price.…" at bounding box center [570, 299] width 1138 height 442
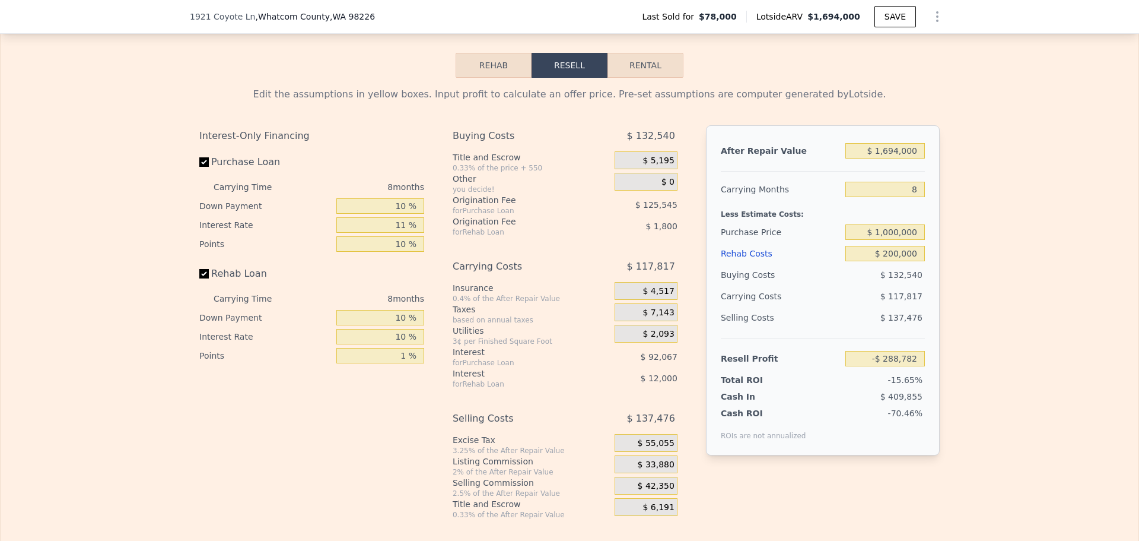
type input "$ 169,091"
drag, startPoint x: 916, startPoint y: 195, endPoint x: 906, endPoint y: 195, distance: 9.5
click at [910, 195] on input "8" at bounding box center [886, 189] width 80 height 15
type input "6"
type input "$ 192,029"
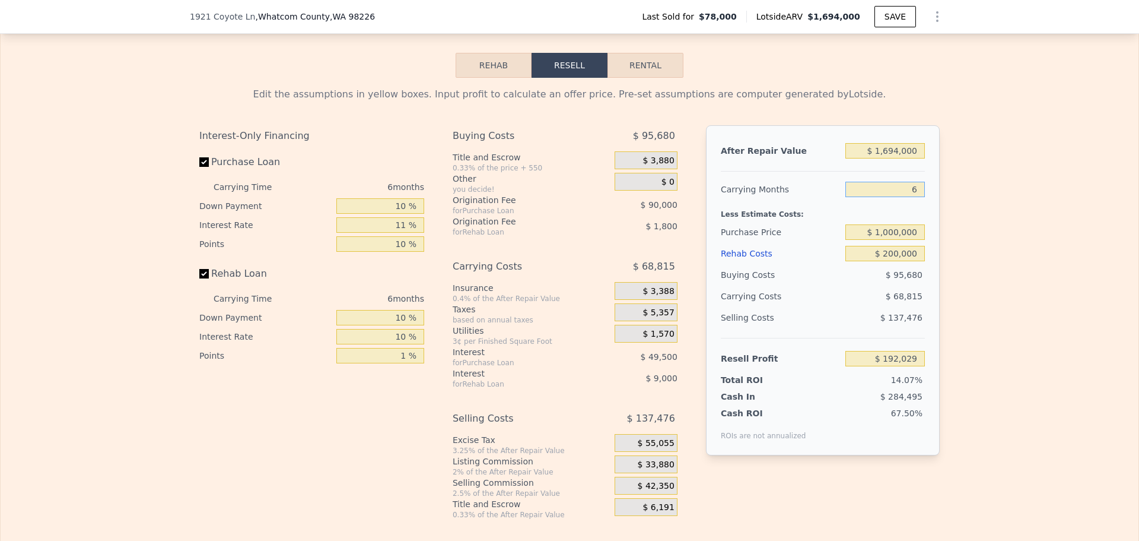
type input "6"
click at [964, 205] on div "Edit the assumptions in yellow boxes. Input profit to calculate an offer price.…" at bounding box center [570, 299] width 1138 height 442
click at [893, 239] on input "$ 1,000,000" at bounding box center [886, 231] width 80 height 15
type input "$ 1,040,000"
click at [948, 238] on div "Edit the assumptions in yellow boxes. Input profit to calculate an offer price.…" at bounding box center [570, 299] width 1138 height 442
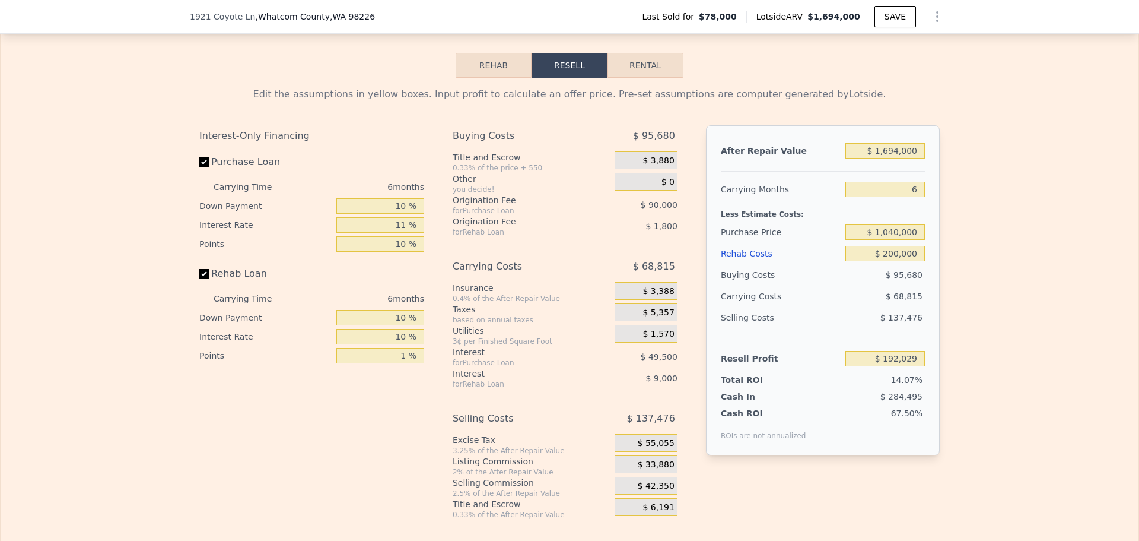
type input "$ 146,316"
click at [893, 239] on input "$ 1,040,000" at bounding box center [886, 231] width 80 height 15
type input "$ 1,000,000"
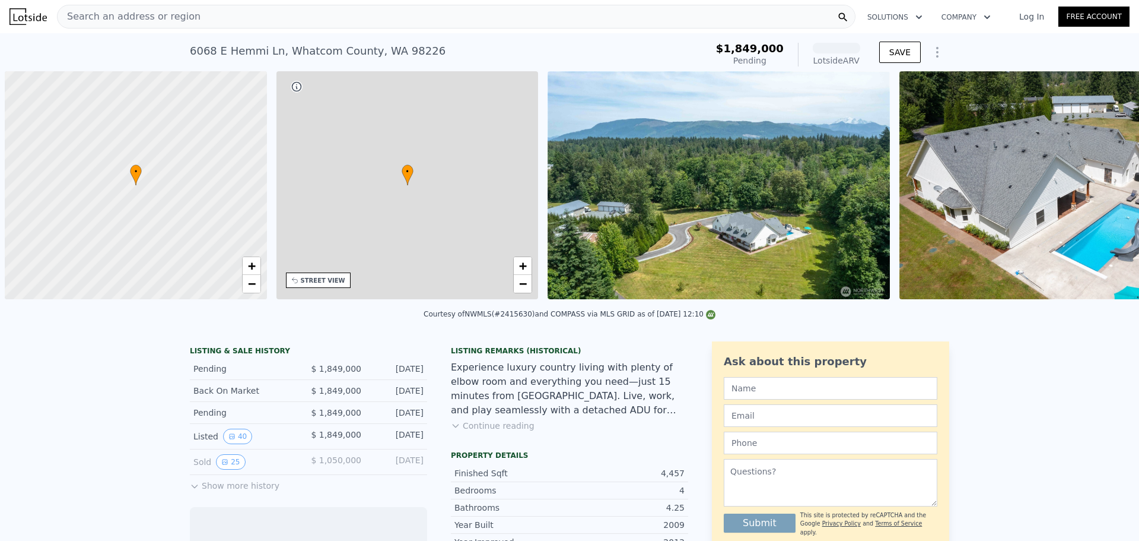
scroll to position [0, 5]
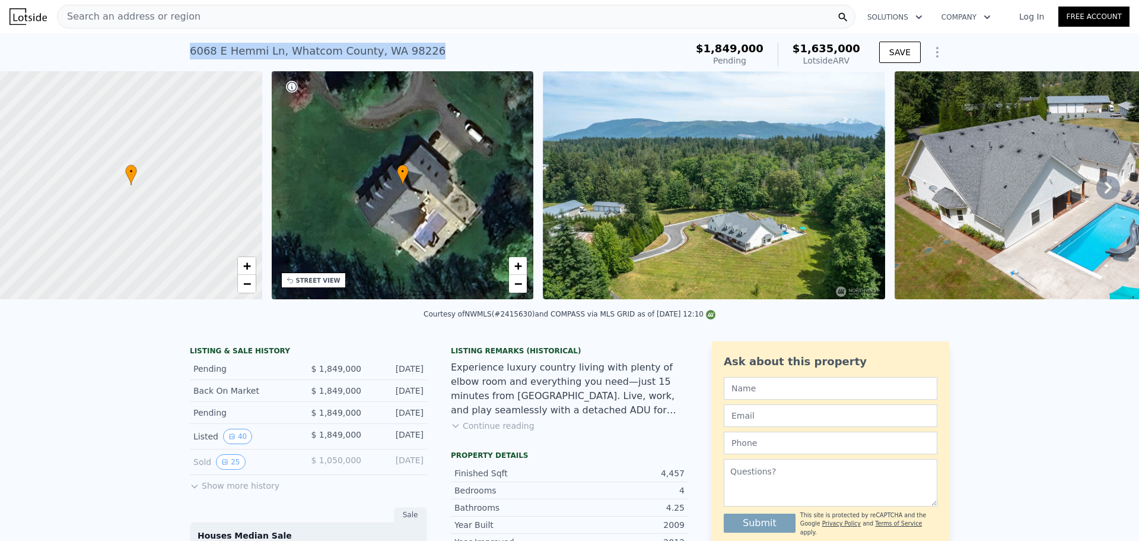
drag, startPoint x: 406, startPoint y: 50, endPoint x: 171, endPoint y: 53, distance: 235.0
click at [171, 53] on div "6068 E Hemmi Ln , Whatcom County , WA 98226 Pending from $1.849m (~ARV $1.635m …" at bounding box center [569, 52] width 1139 height 38
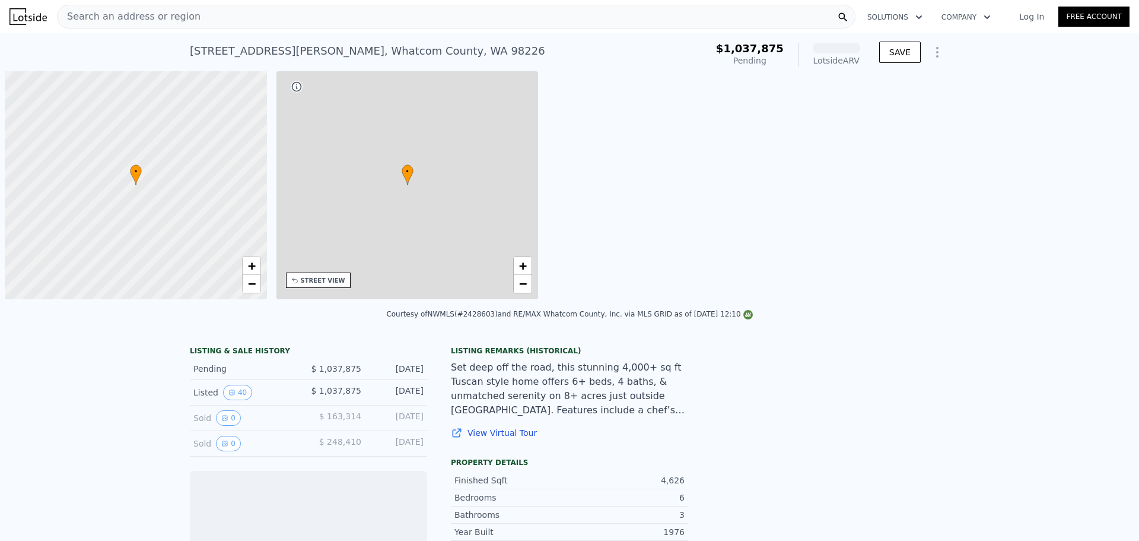
scroll to position [0, 5]
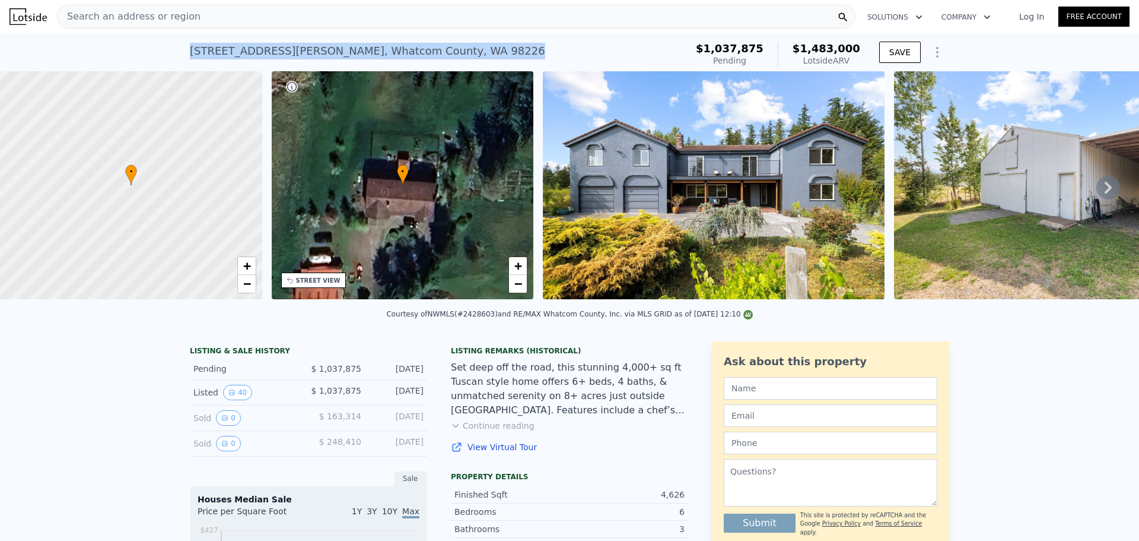
drag, startPoint x: 411, startPoint y: 54, endPoint x: 178, endPoint y: 48, distance: 233.3
click at [178, 48] on div "2584 E Smith Rd , Whatcom County , WA 98226 Pending from $1.038m (~ARV $1.483m …" at bounding box center [569, 52] width 1139 height 38
